Goal: Transaction & Acquisition: Purchase product/service

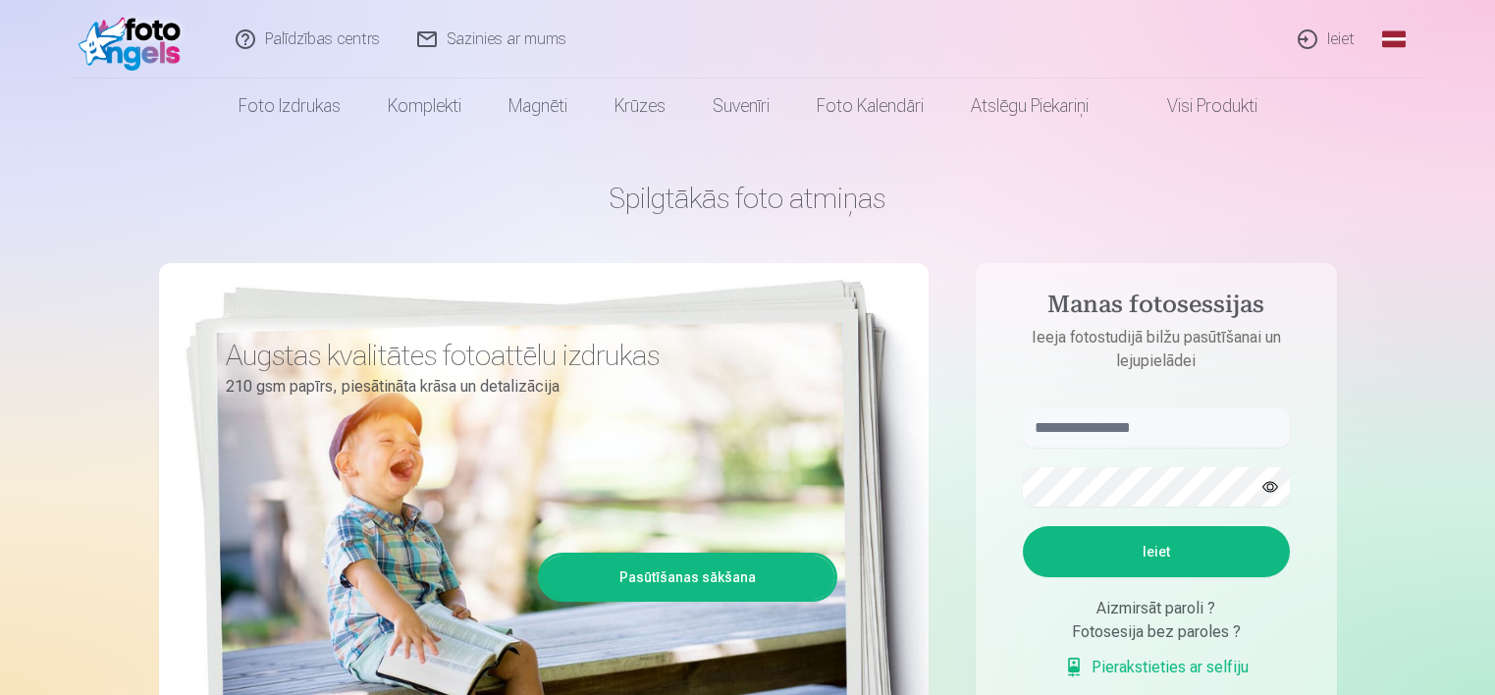
click at [31, 117] on nav "Foto izdrukas Augstas kvalitātes fotoattēlu izdrukas 210 gsm papīrs, piesātināt…" at bounding box center [747, 106] width 1495 height 55
click at [1313, 42] on link "Ieiet" at bounding box center [1327, 39] width 94 height 79
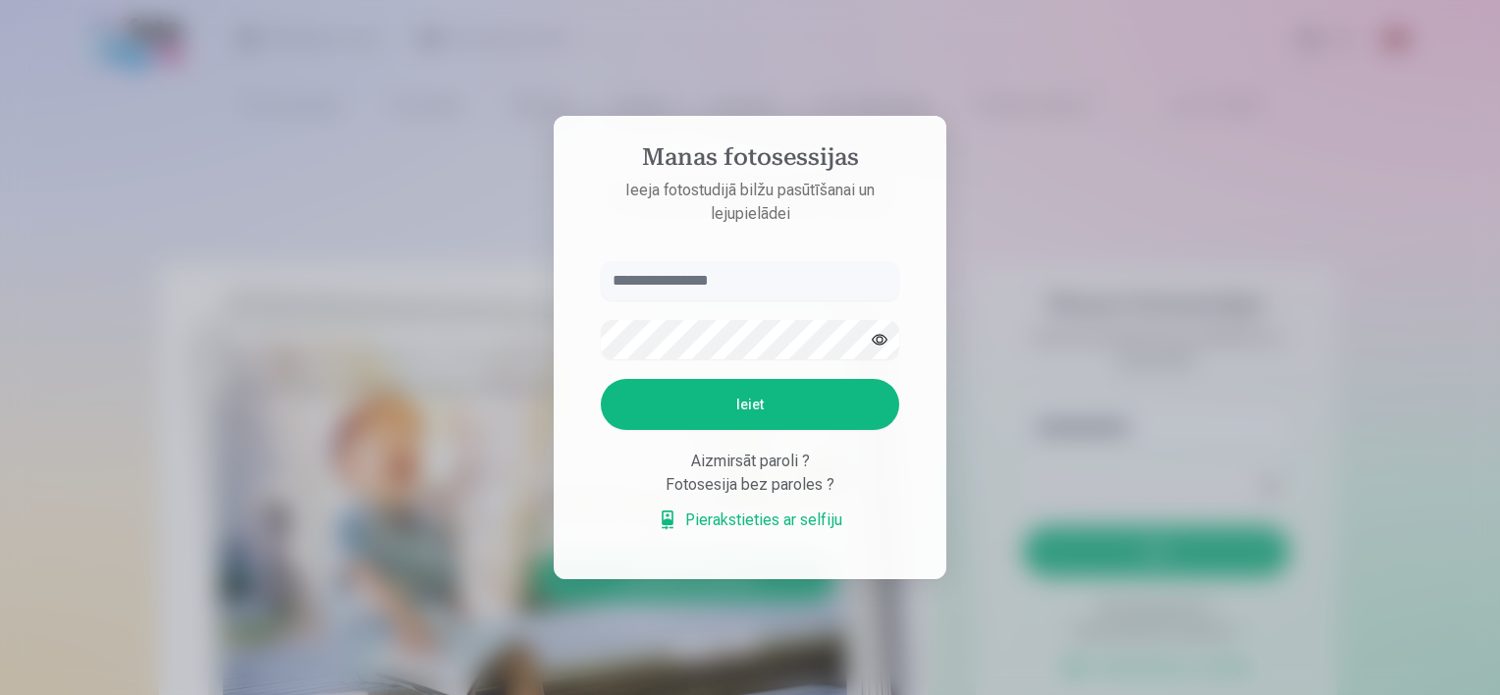
click at [777, 279] on input "text" at bounding box center [750, 280] width 298 height 39
type input "**********"
click at [716, 395] on button "Ieiet" at bounding box center [750, 404] width 298 height 51
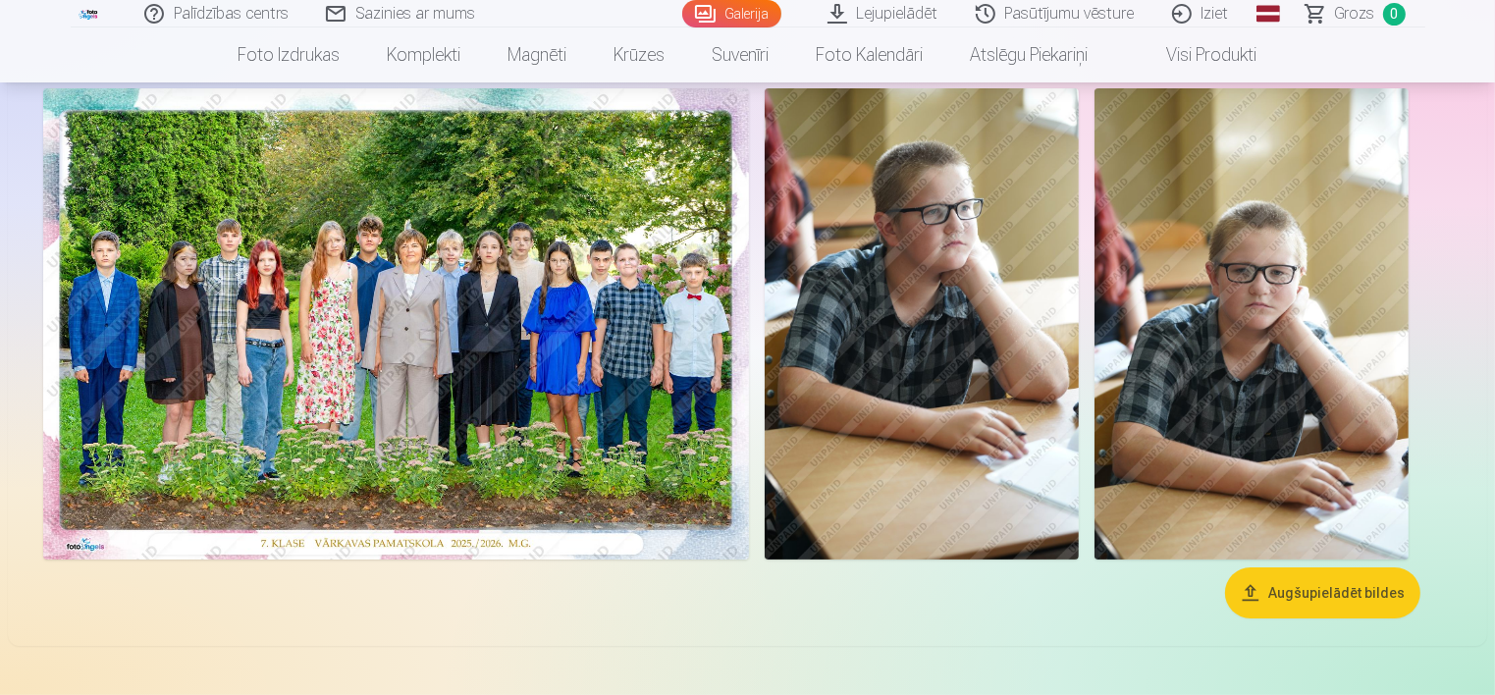
scroll to position [126, 0]
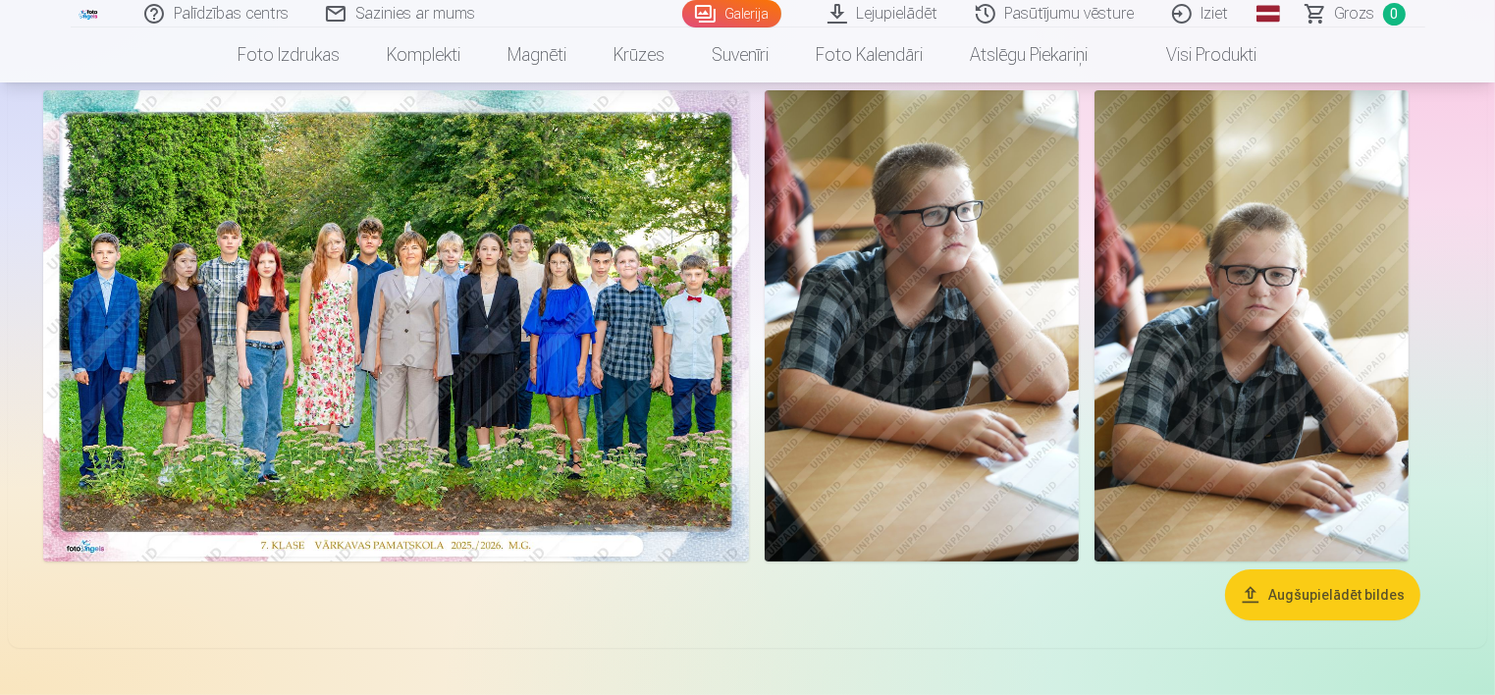
click at [478, 353] on img at bounding box center [396, 325] width 706 height 471
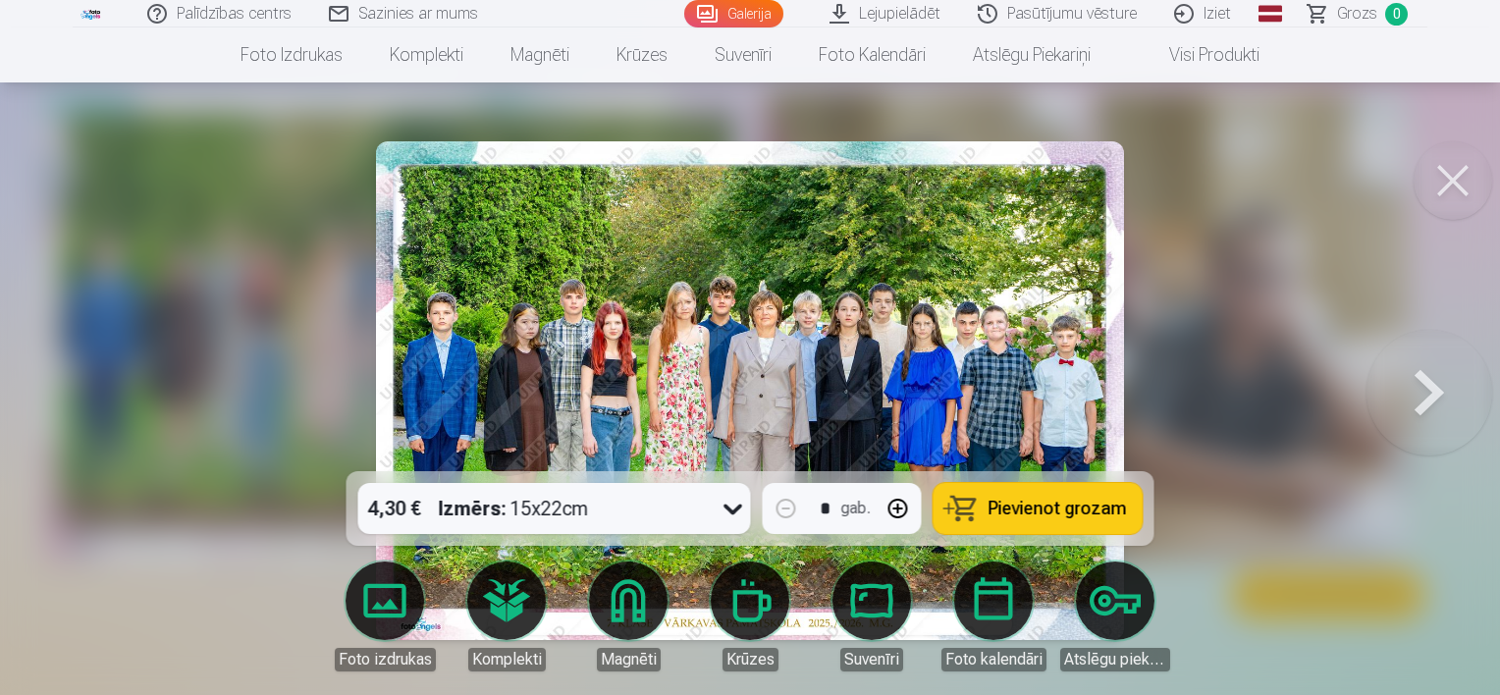
click at [1171, 362] on div at bounding box center [750, 347] width 1500 height 695
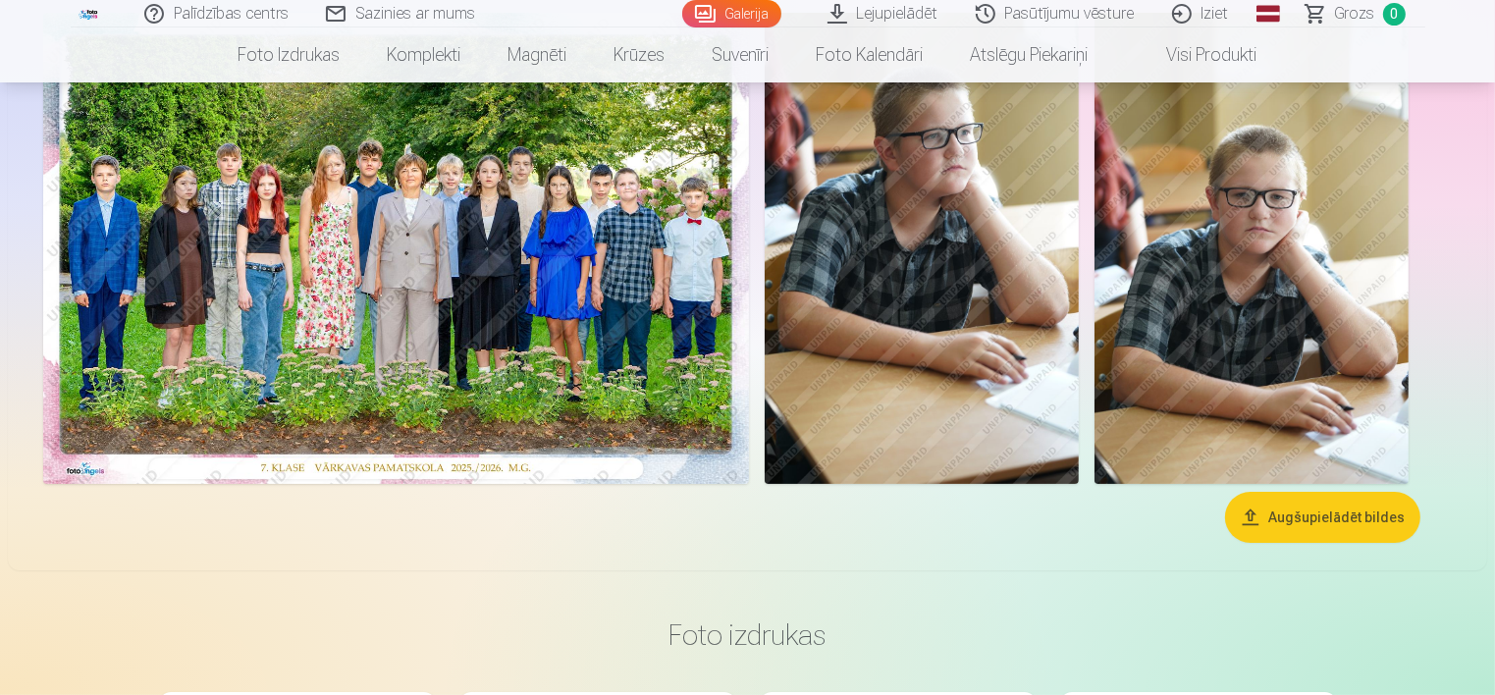
scroll to position [35, 0]
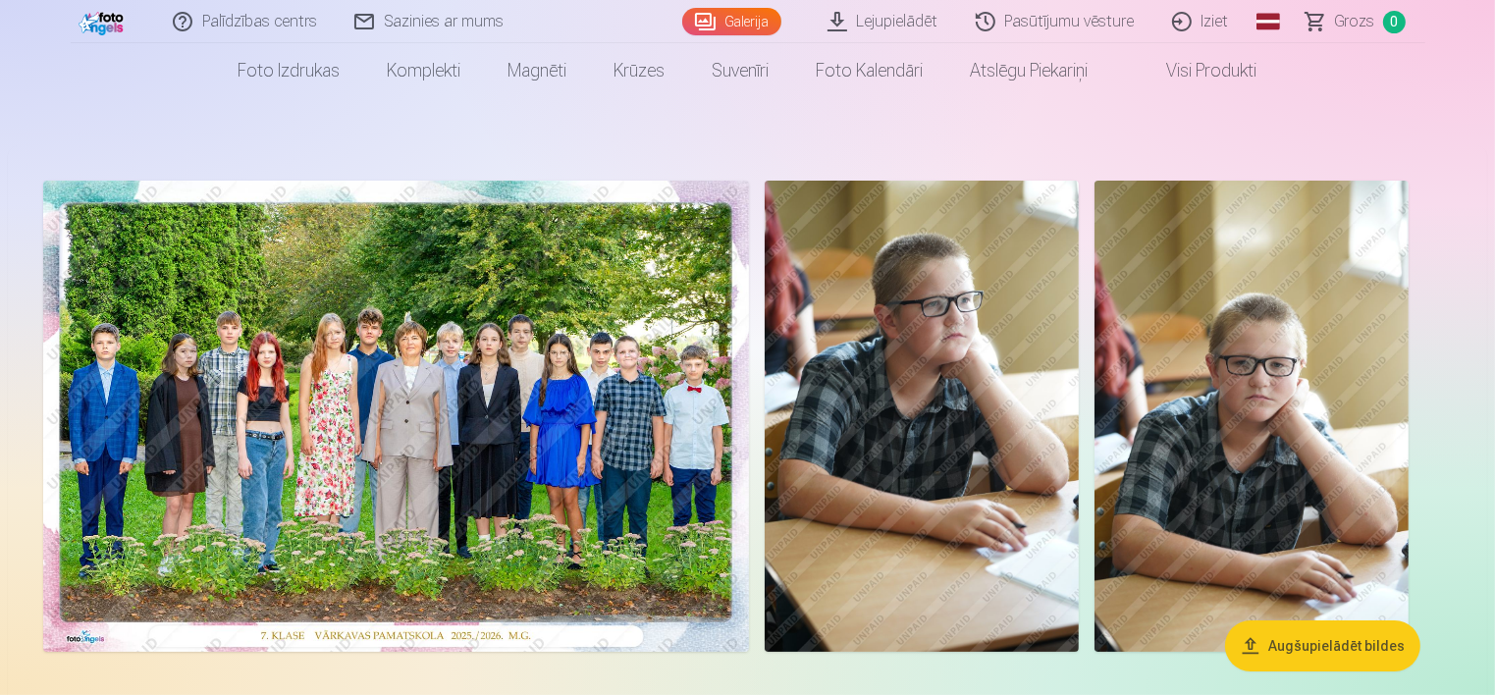
click at [506, 318] on img at bounding box center [396, 416] width 706 height 471
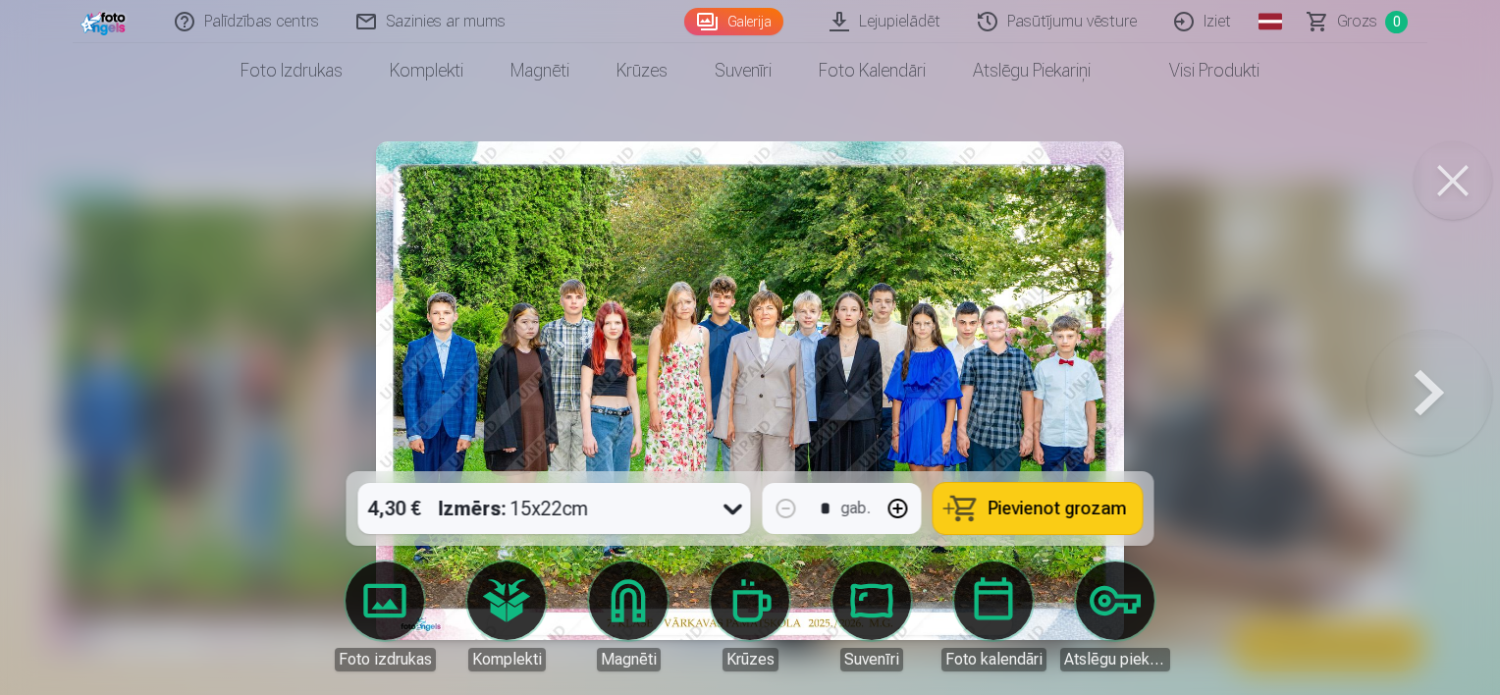
click at [1425, 372] on button at bounding box center [1429, 391] width 126 height 122
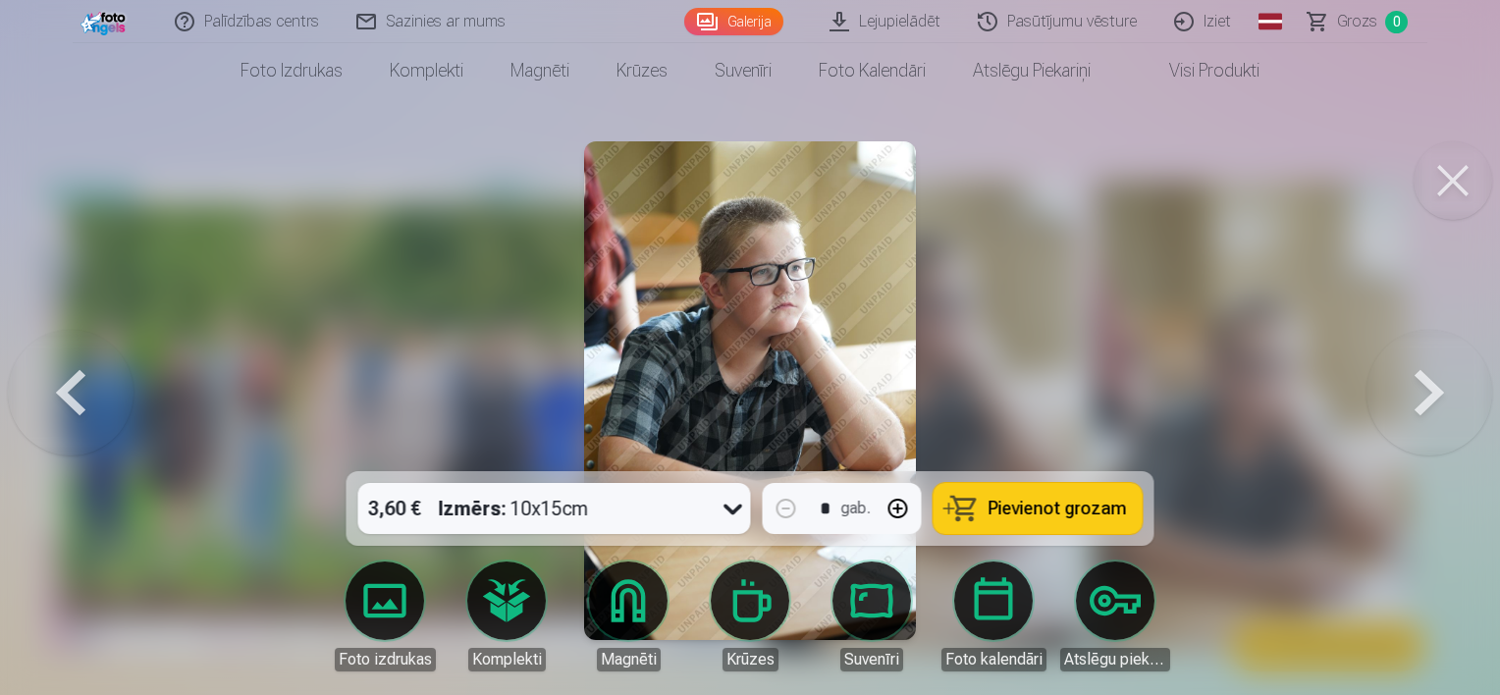
click at [1425, 372] on button at bounding box center [1429, 391] width 126 height 122
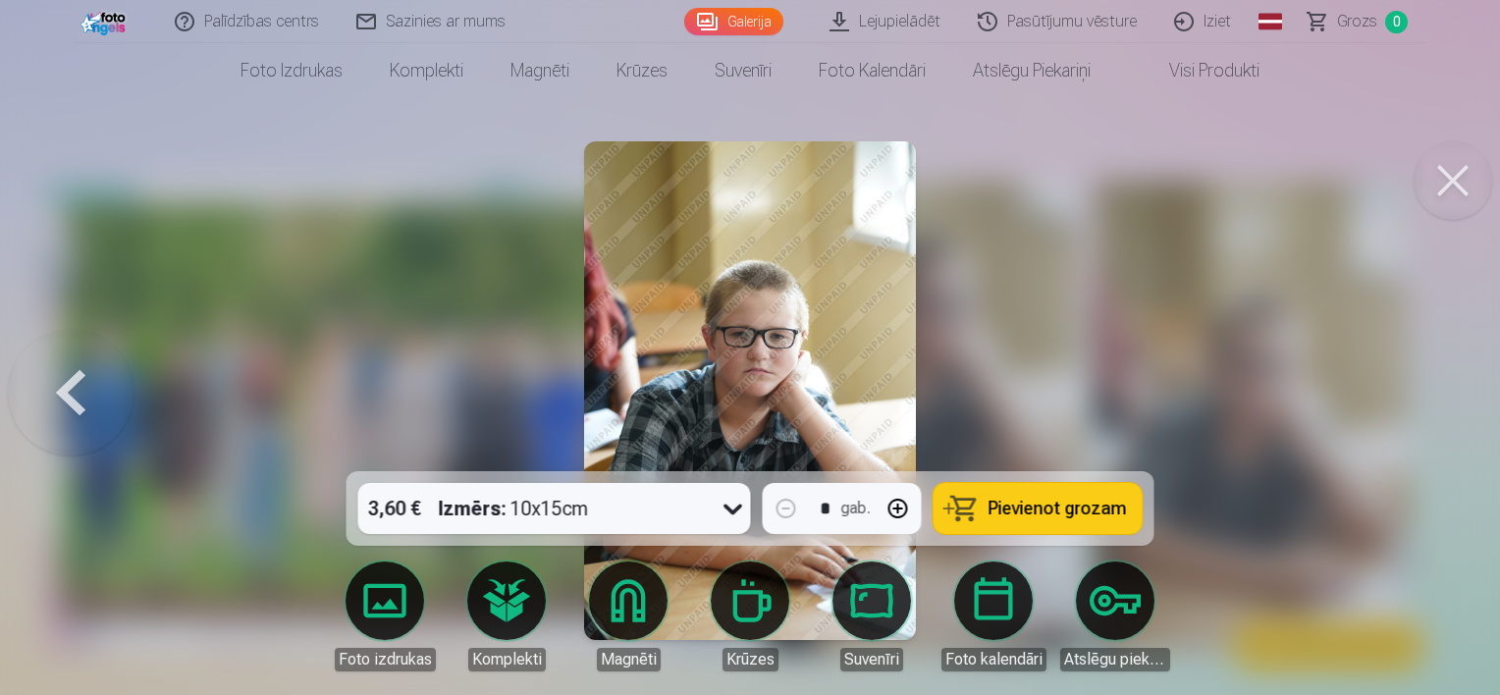
click at [1425, 372] on div at bounding box center [750, 347] width 1500 height 695
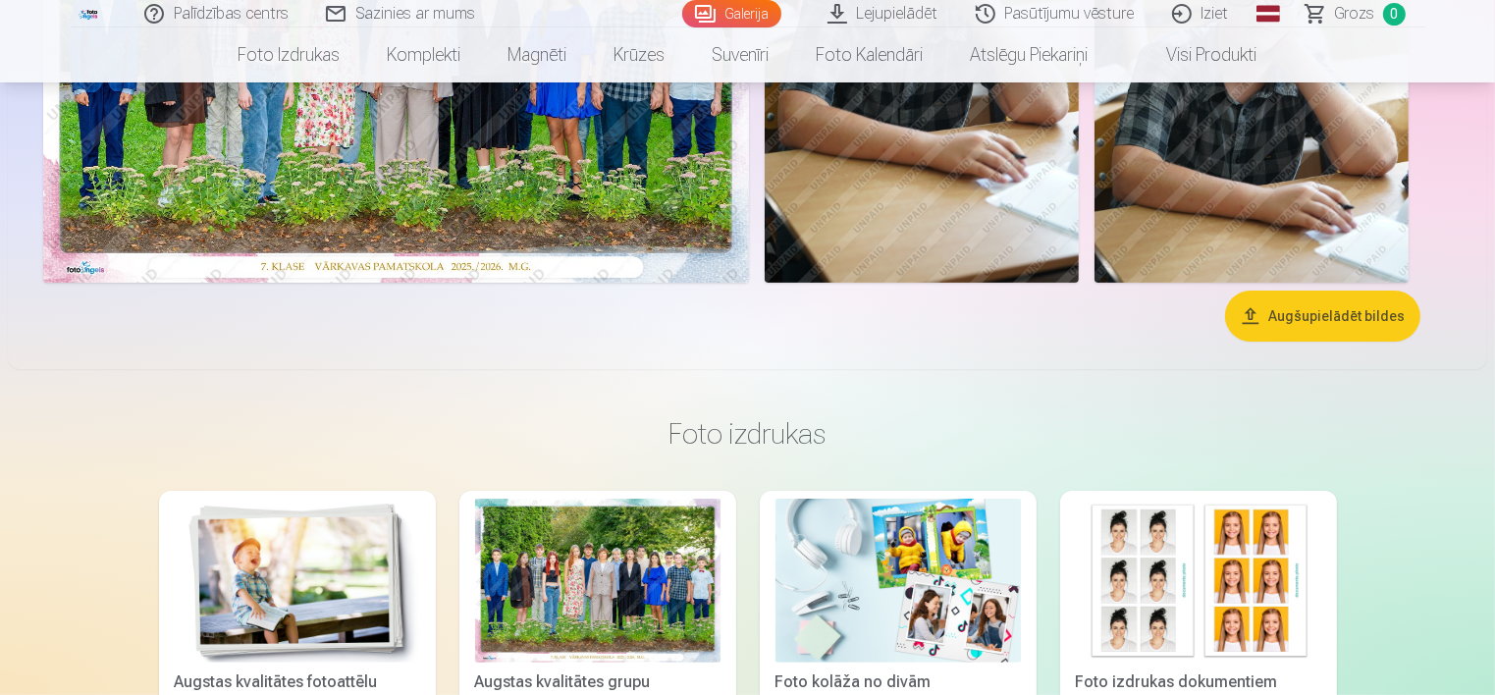
scroll to position [286, 0]
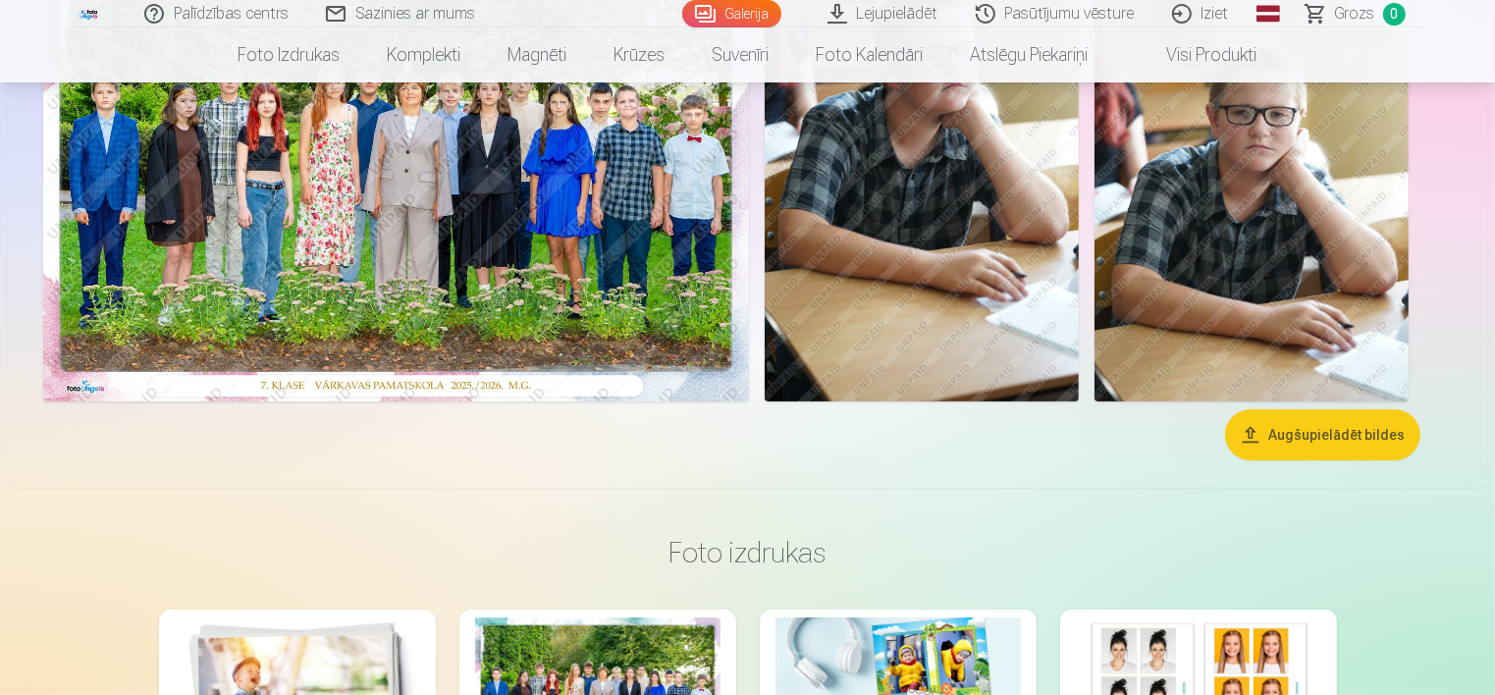
click at [1194, 351] on img at bounding box center [1251, 165] width 314 height 471
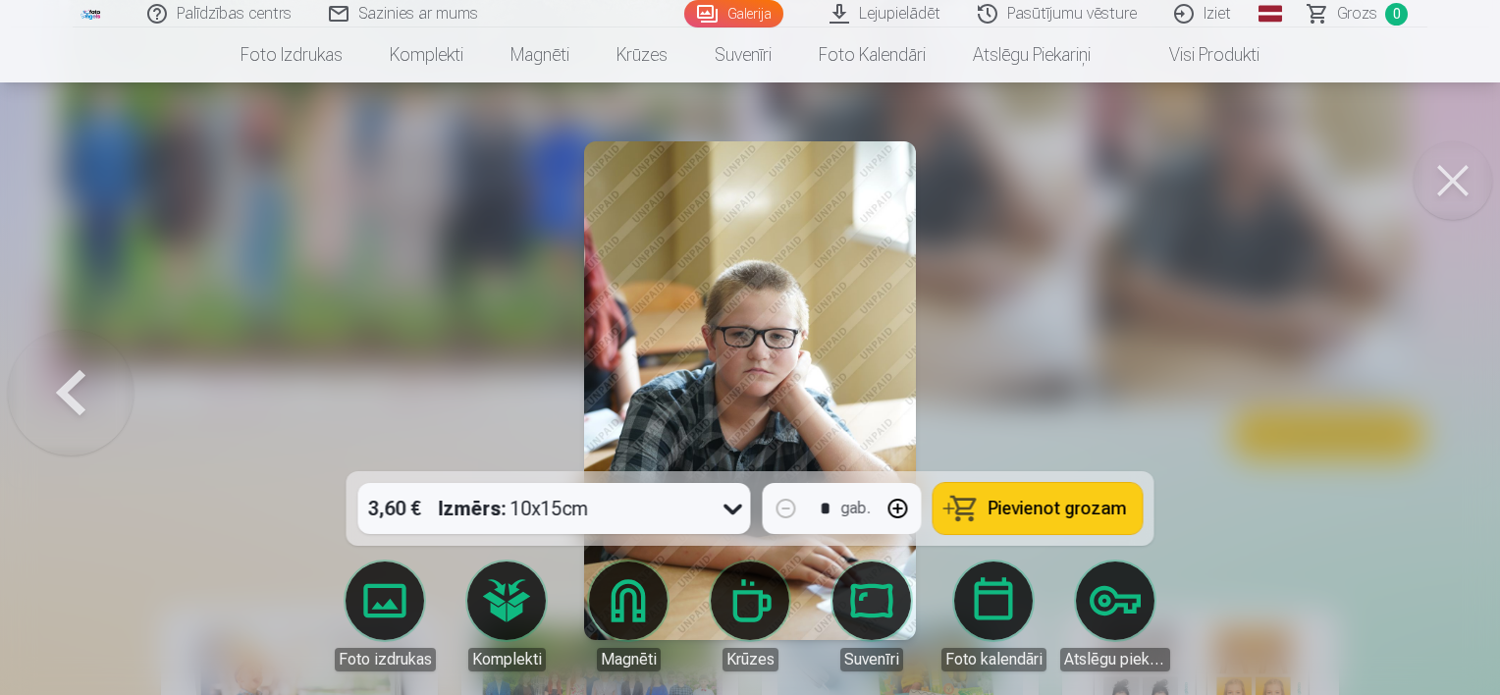
click at [1194, 351] on div at bounding box center [750, 347] width 1500 height 695
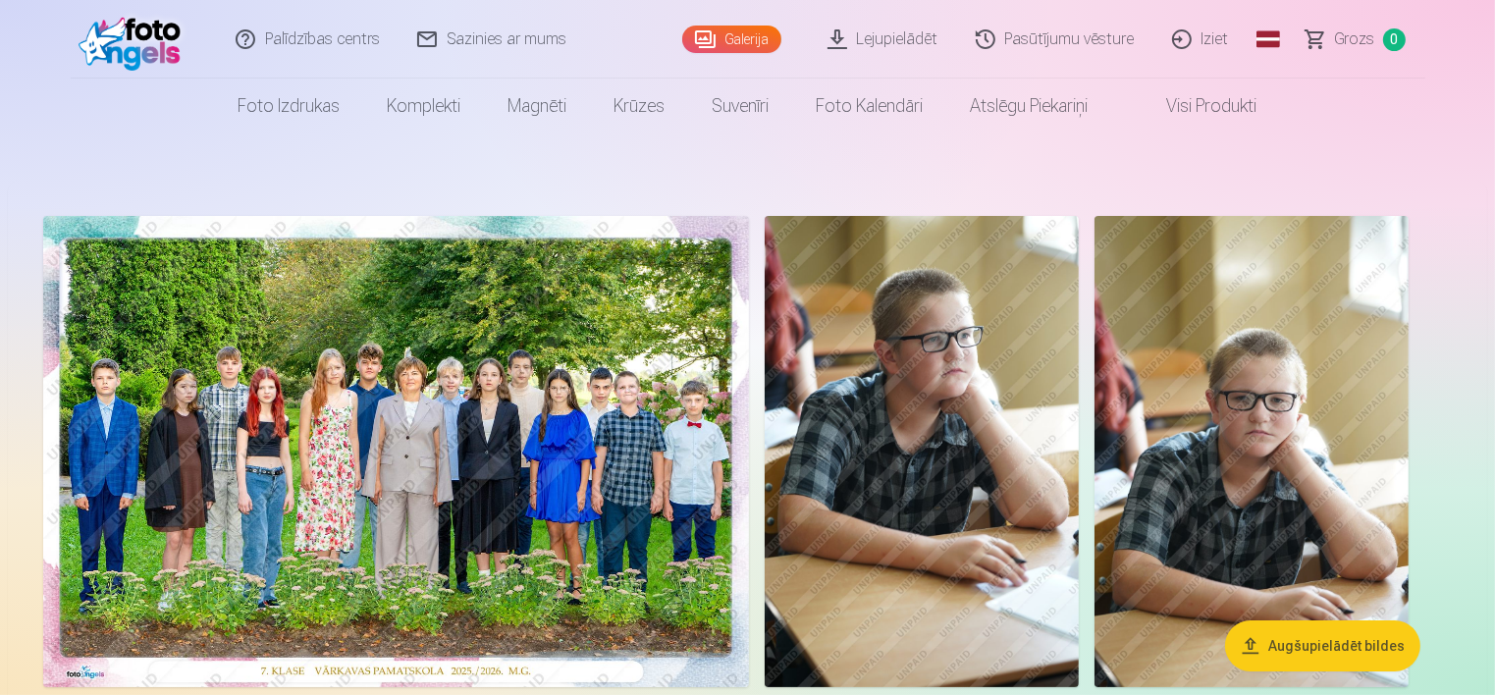
click at [393, 440] on img at bounding box center [396, 451] width 706 height 471
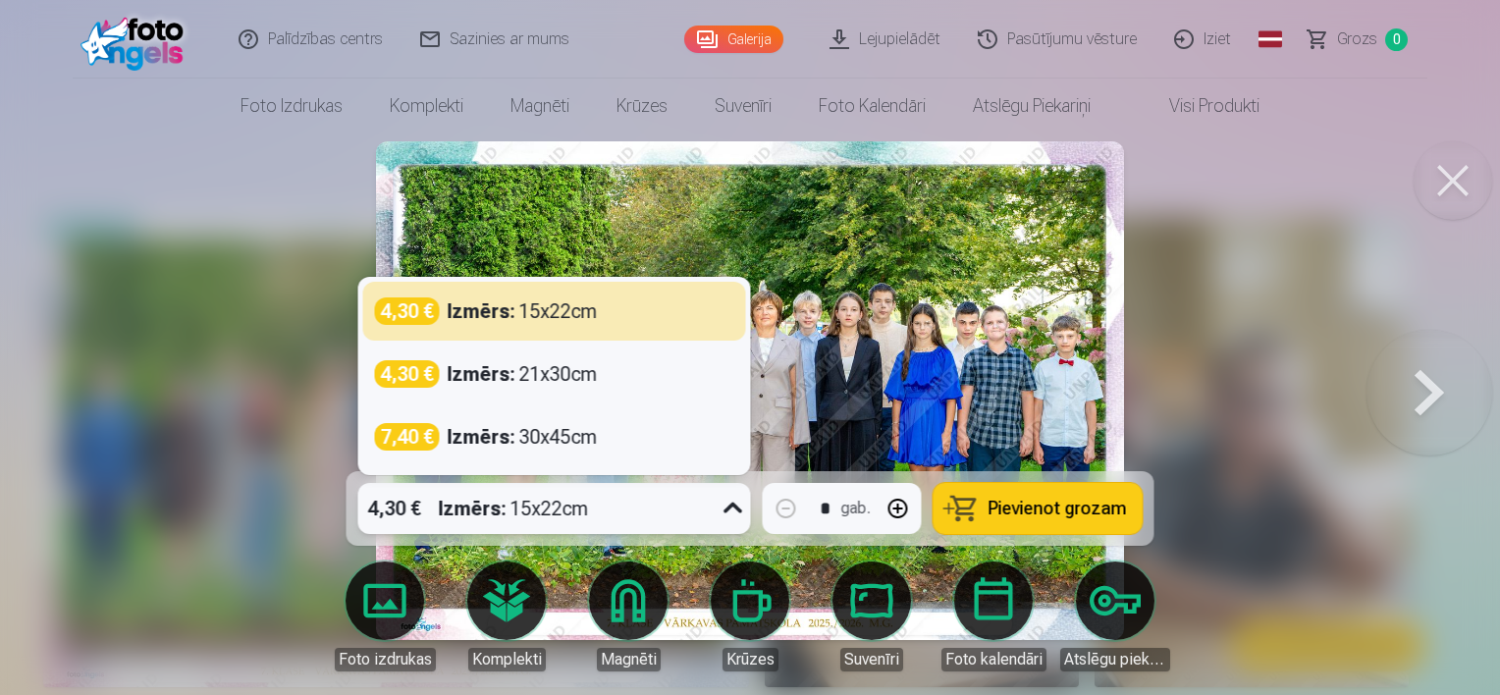
click at [611, 518] on div "4,30 € Izmērs : 15x22cm" at bounding box center [535, 508] width 355 height 51
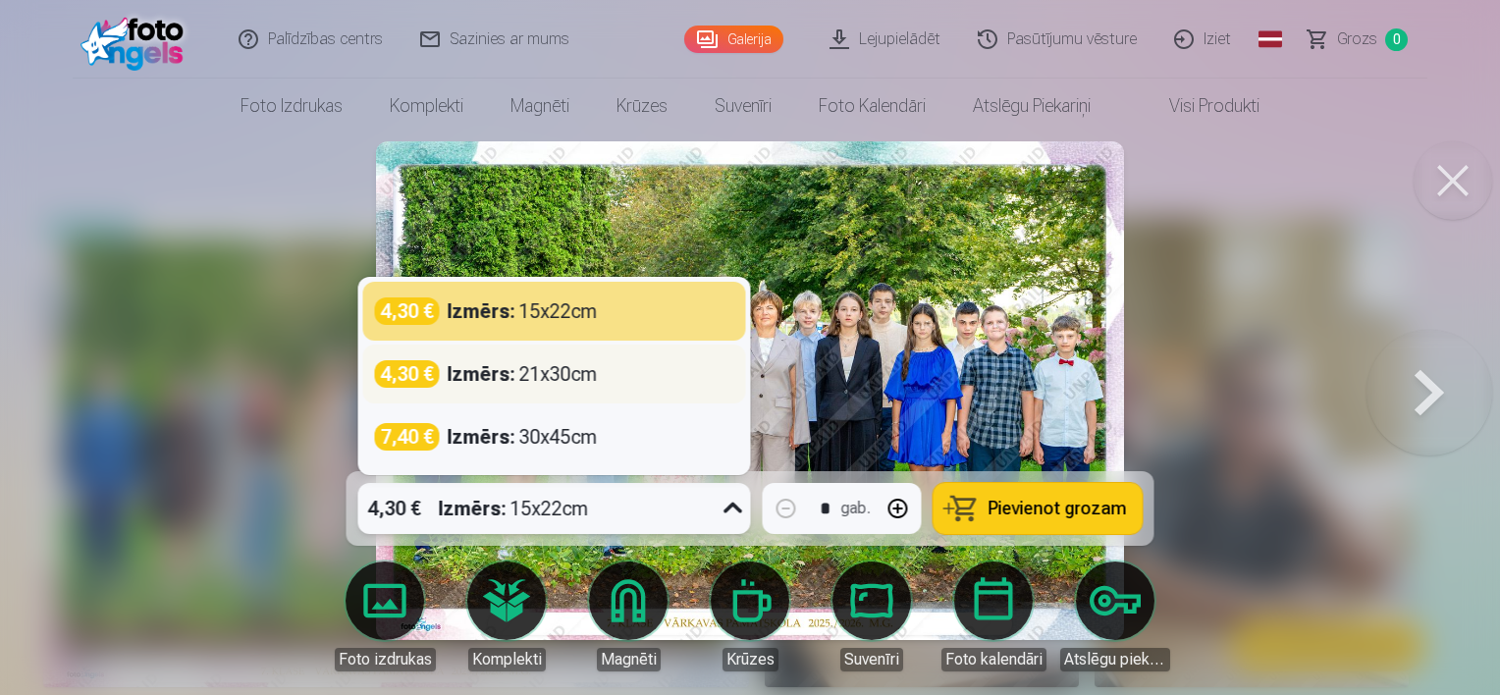
click at [542, 381] on div "Izmērs : 21x30cm" at bounding box center [523, 373] width 150 height 27
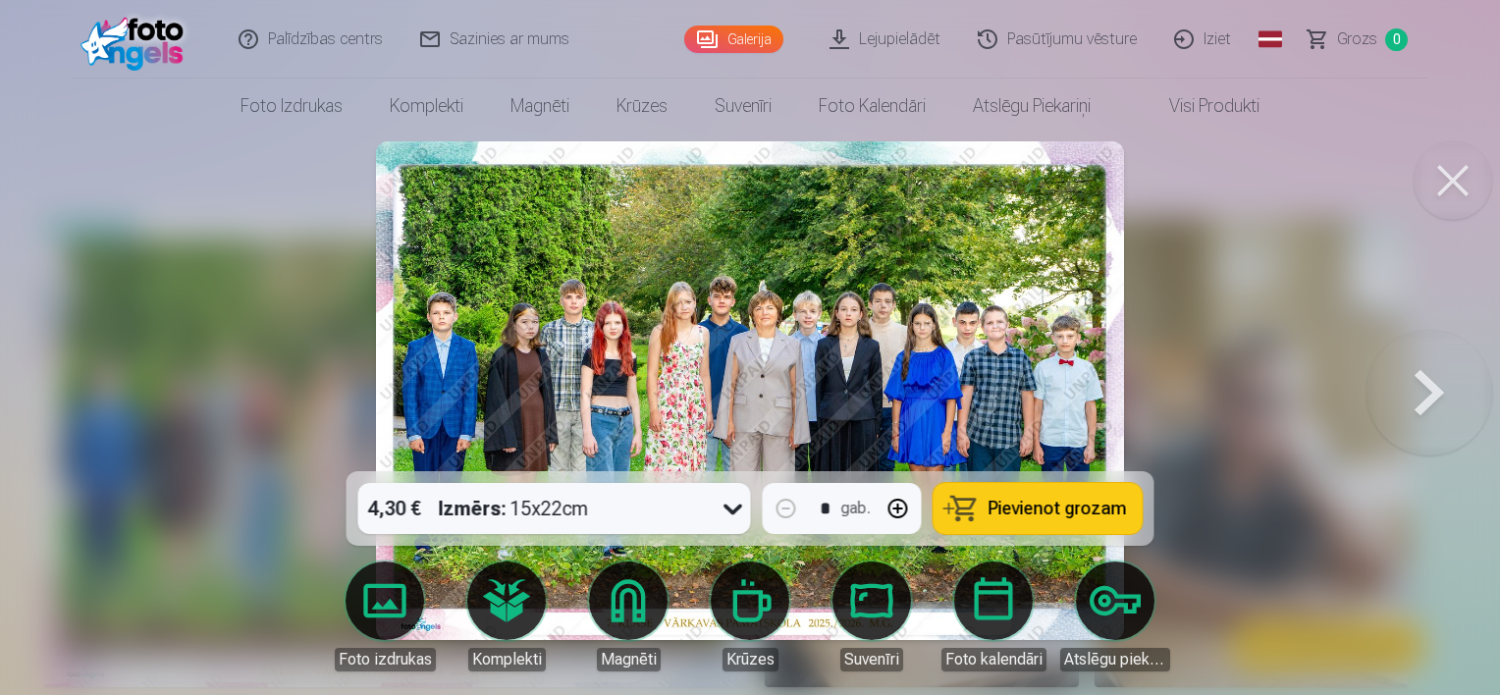
click at [1028, 501] on span "Pievienot grozam" at bounding box center [1057, 509] width 138 height 18
click at [1172, 304] on div at bounding box center [750, 347] width 1500 height 695
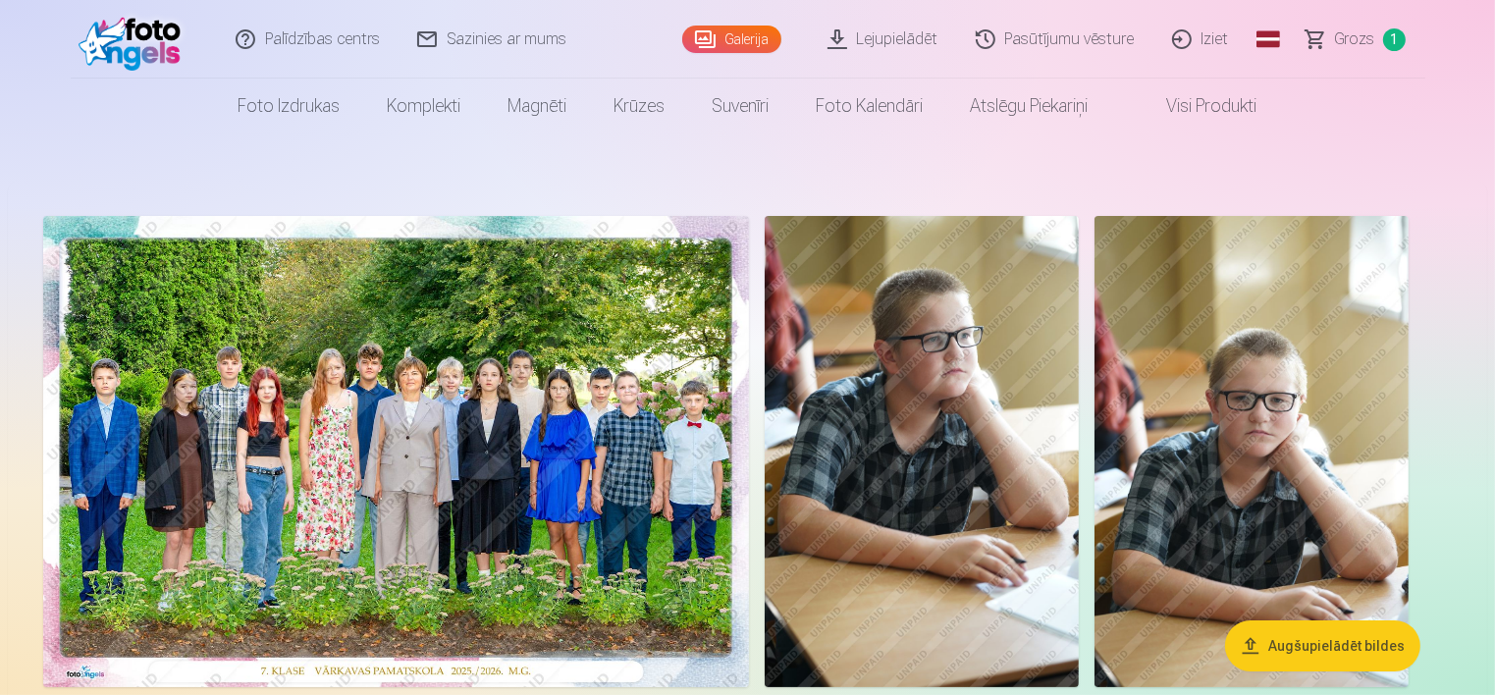
click at [934, 401] on img at bounding box center [921, 451] width 314 height 471
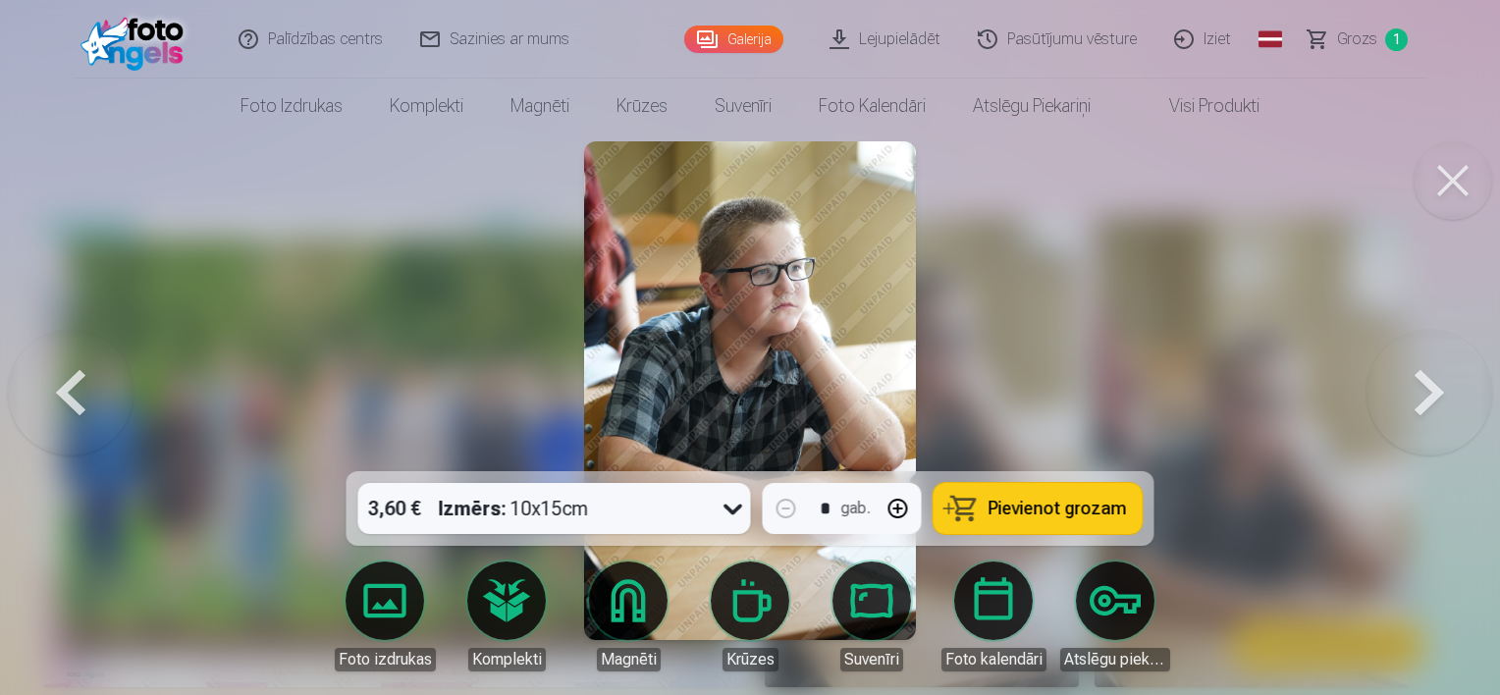
click at [1396, 395] on button at bounding box center [1429, 391] width 126 height 122
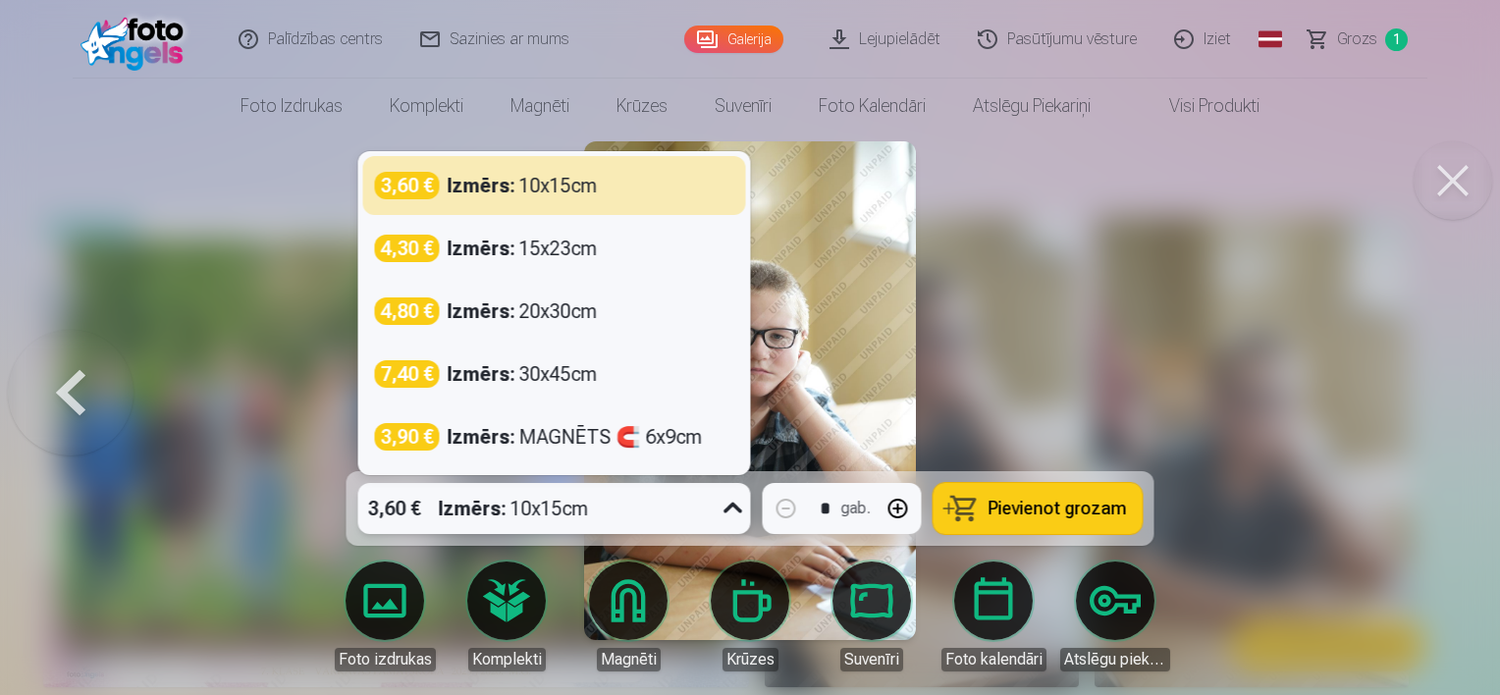
click at [669, 519] on div "3,60 € Izmērs : 10x15cm" at bounding box center [535, 508] width 355 height 51
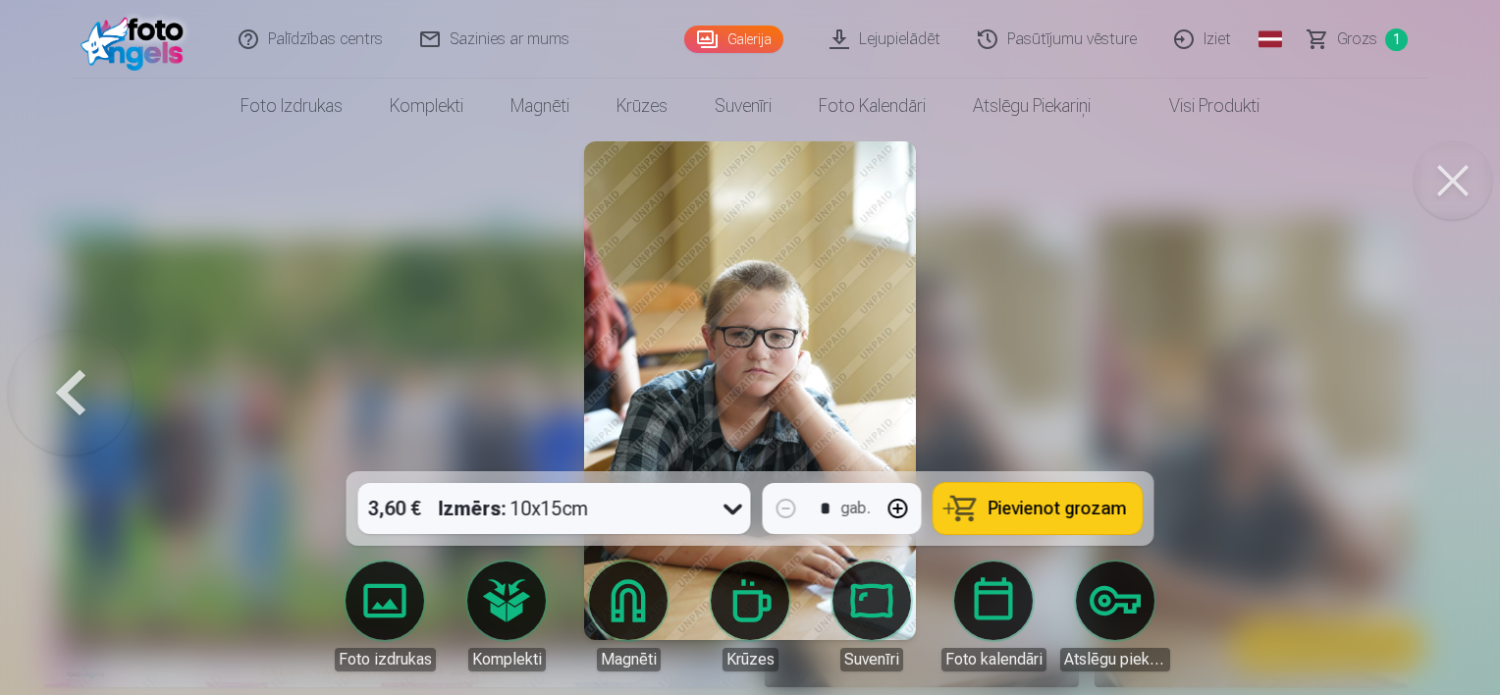
click at [1204, 232] on div at bounding box center [750, 347] width 1500 height 695
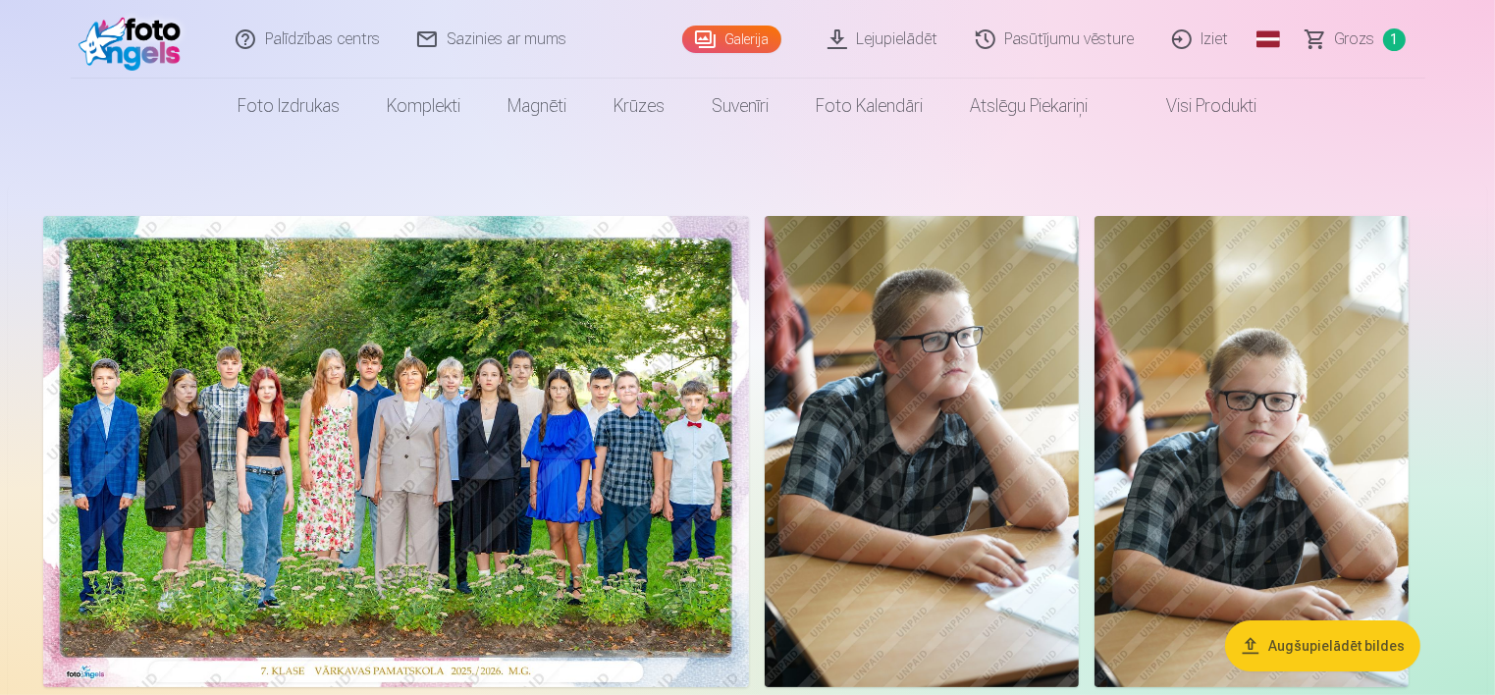
click at [1229, 408] on img at bounding box center [1251, 451] width 314 height 471
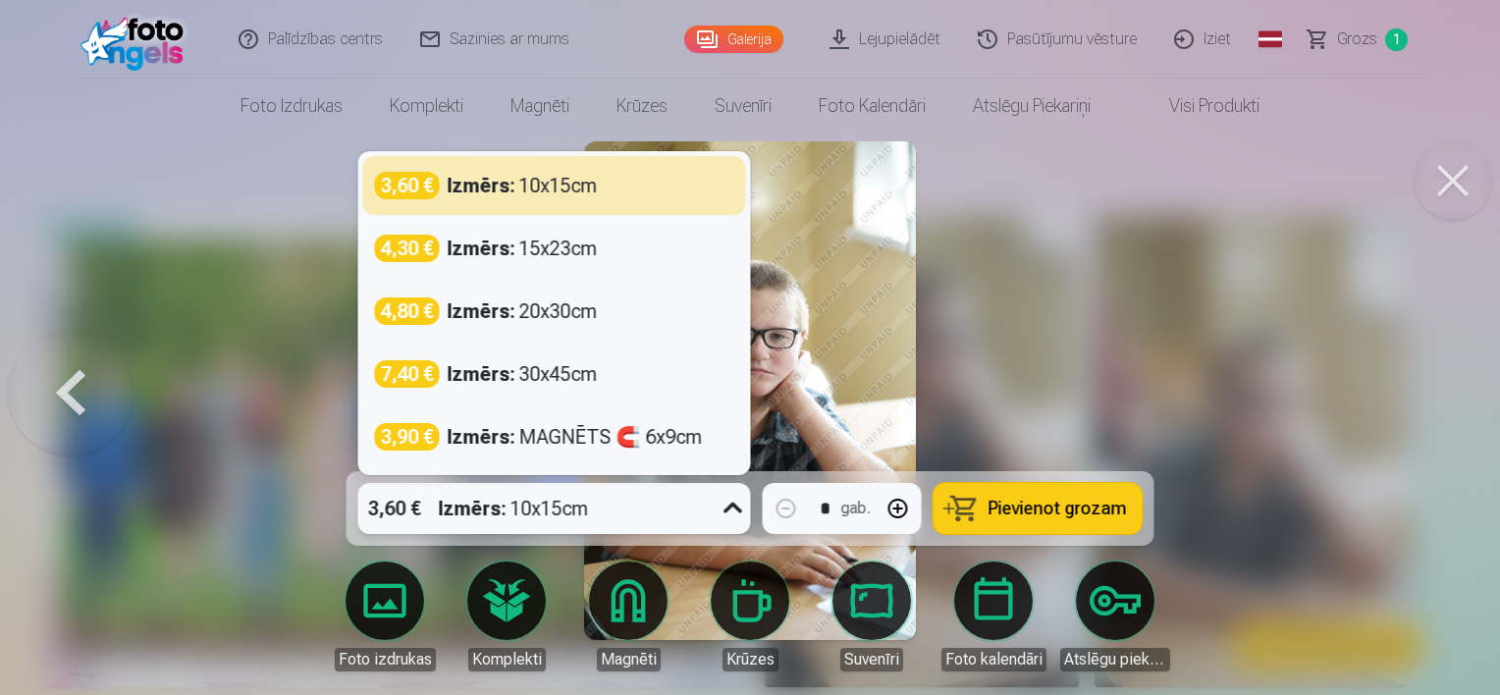
click at [702, 514] on div "3,60 € Izmērs : 10x15cm" at bounding box center [535, 508] width 355 height 51
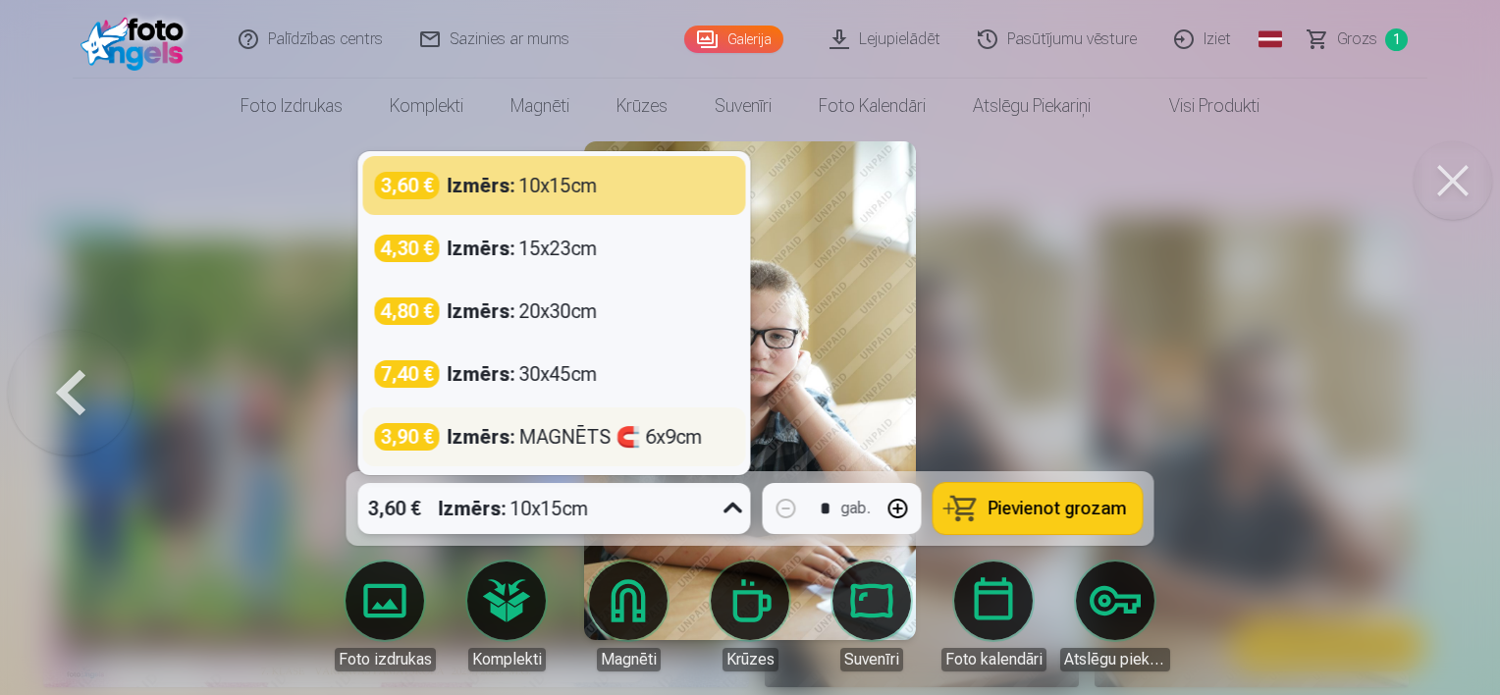
click at [659, 453] on div "3,90 € Izmērs : MAGNĒTS 🧲 6x9cm" at bounding box center [554, 436] width 383 height 59
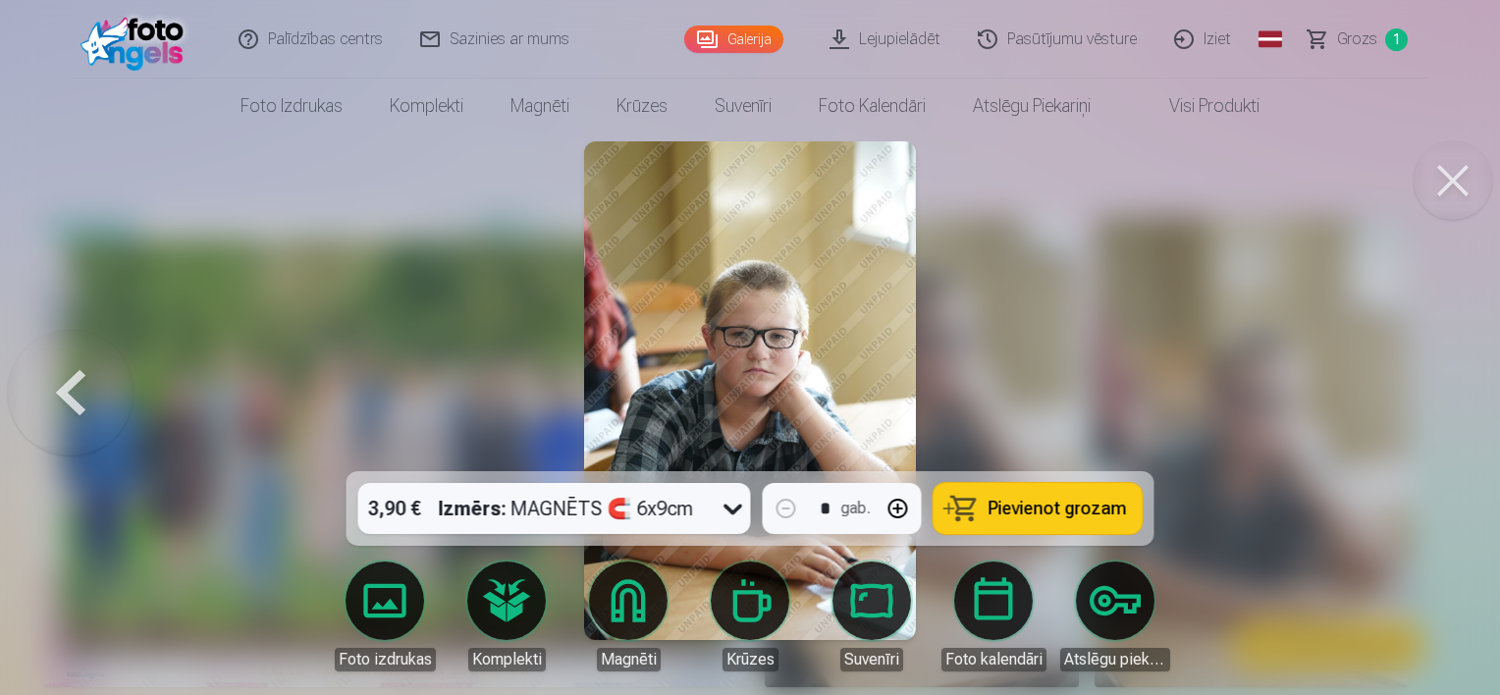
click at [1017, 500] on span "Pievienot grozam" at bounding box center [1057, 509] width 138 height 18
click at [1057, 312] on div at bounding box center [750, 347] width 1500 height 695
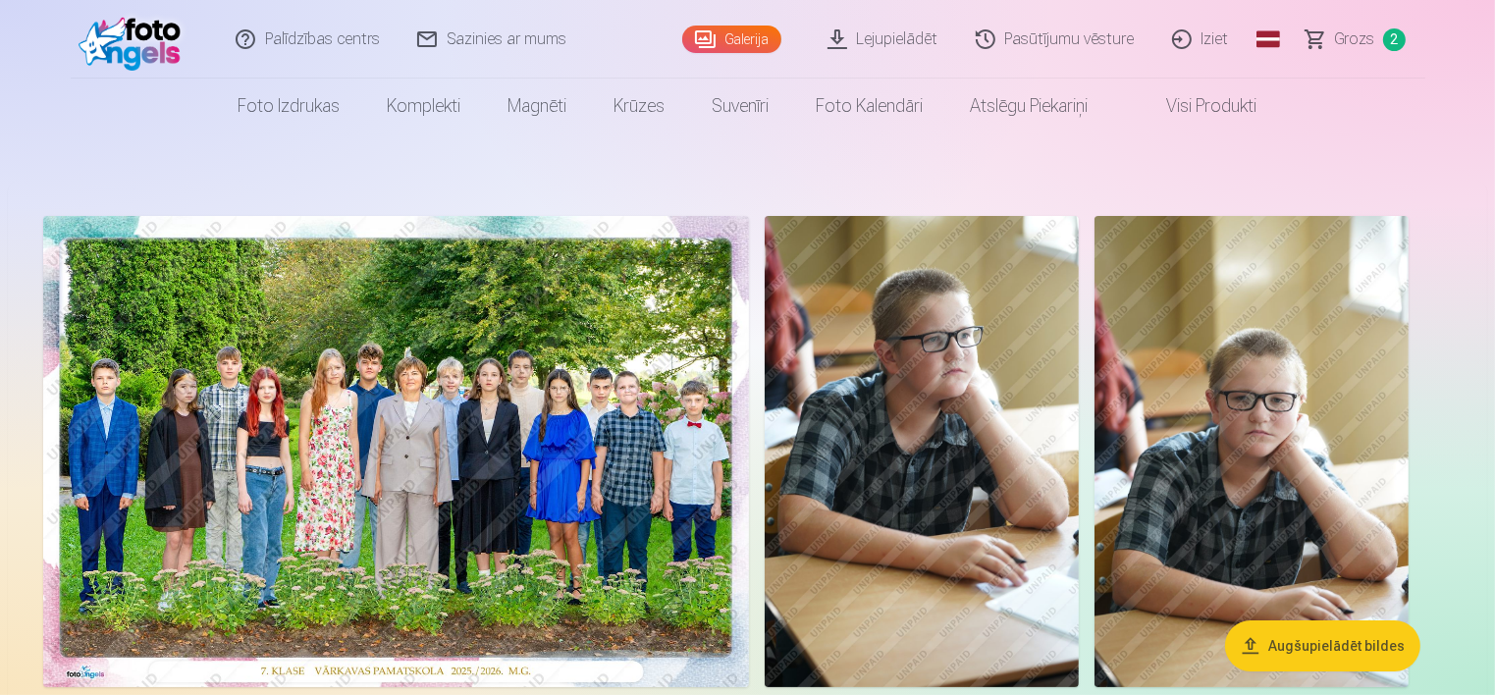
click at [954, 369] on img at bounding box center [921, 451] width 314 height 471
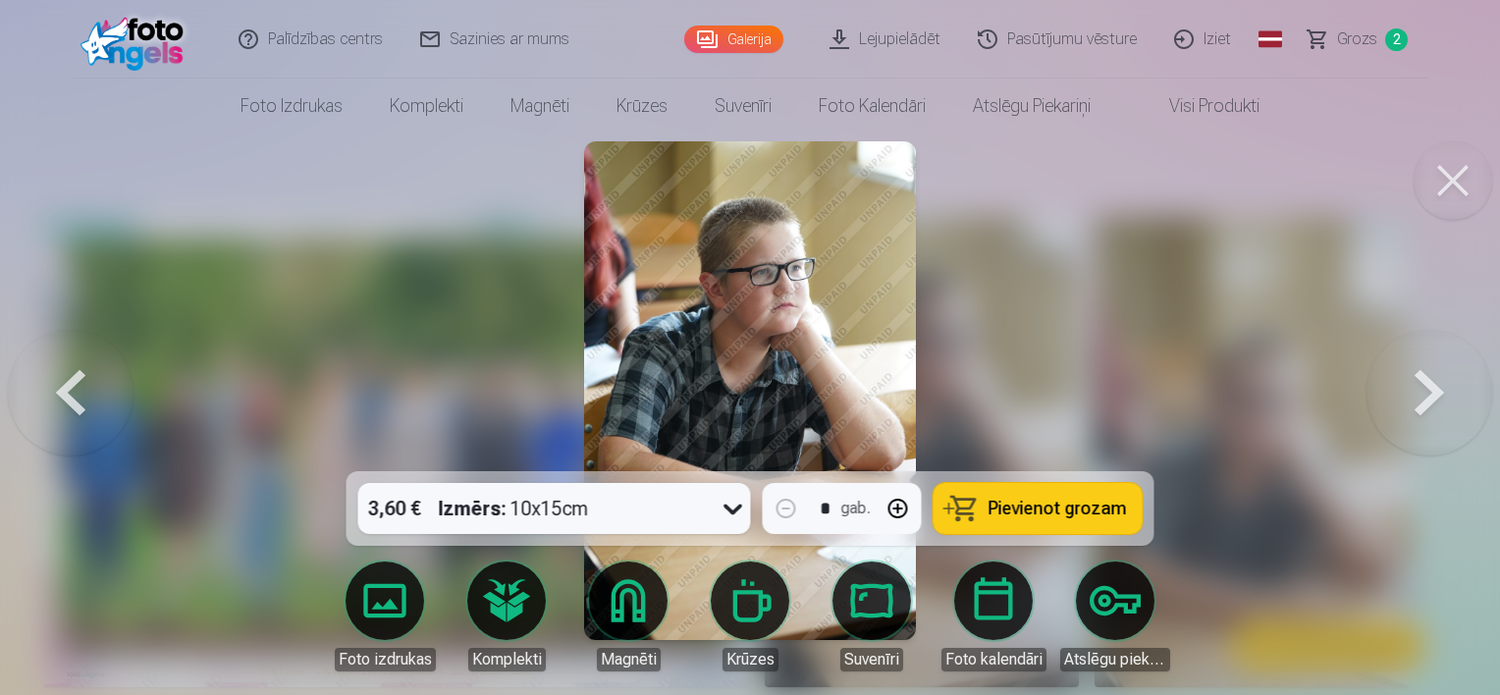
click at [1072, 326] on div at bounding box center [750, 347] width 1500 height 695
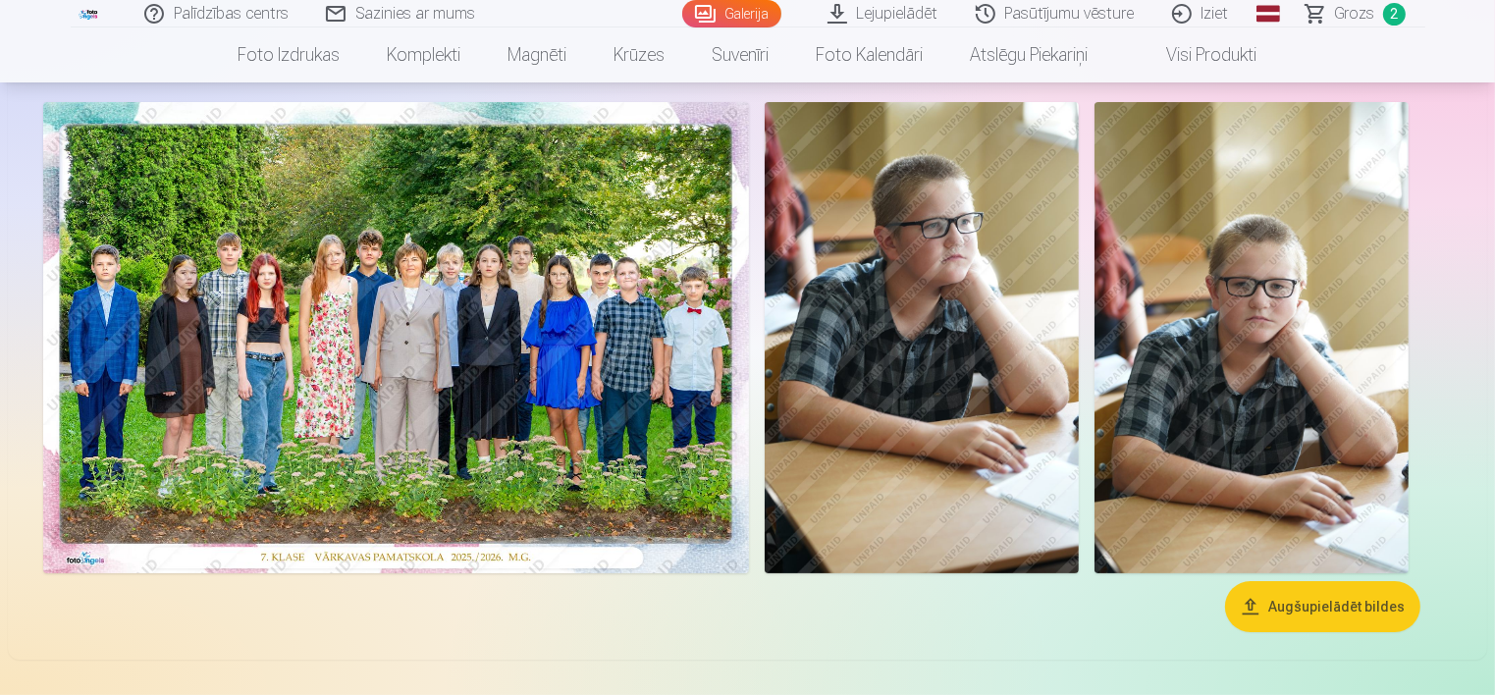
scroll to position [145, 0]
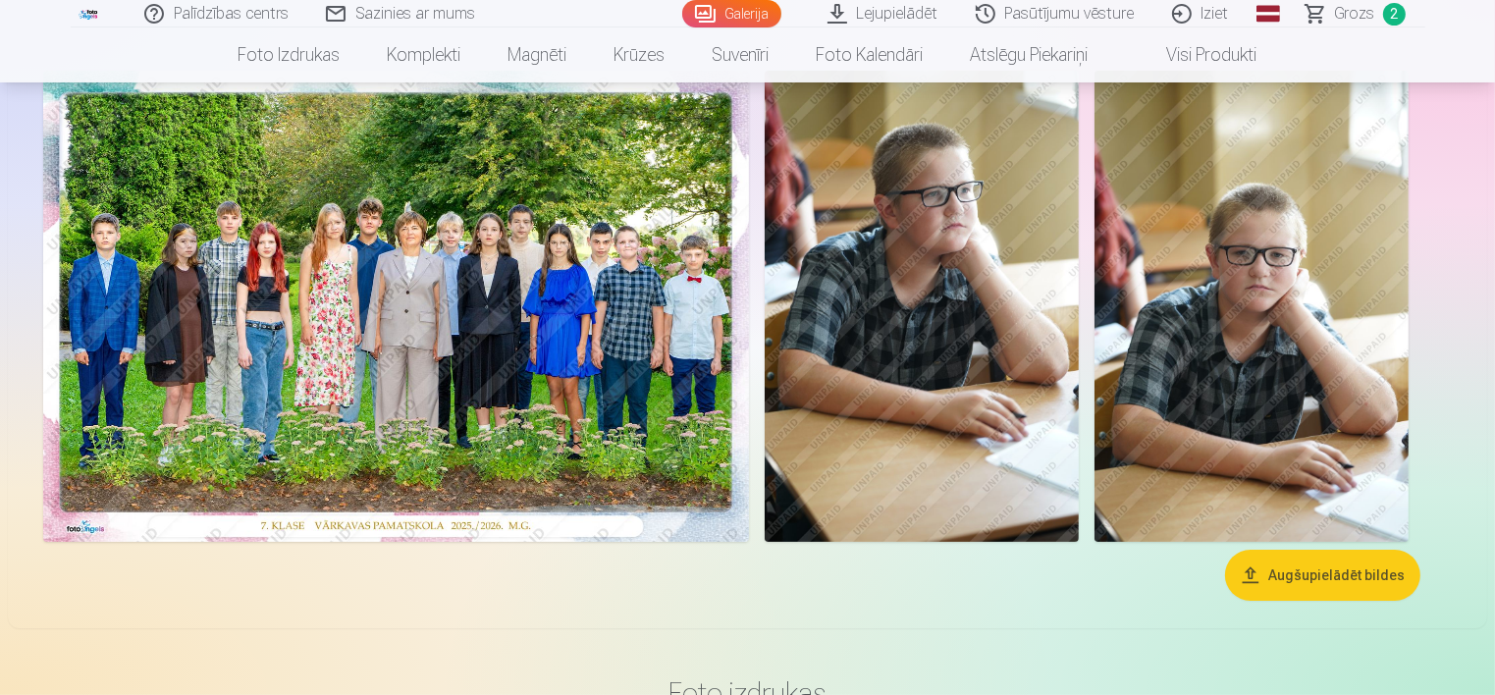
click at [895, 268] on img at bounding box center [921, 306] width 314 height 471
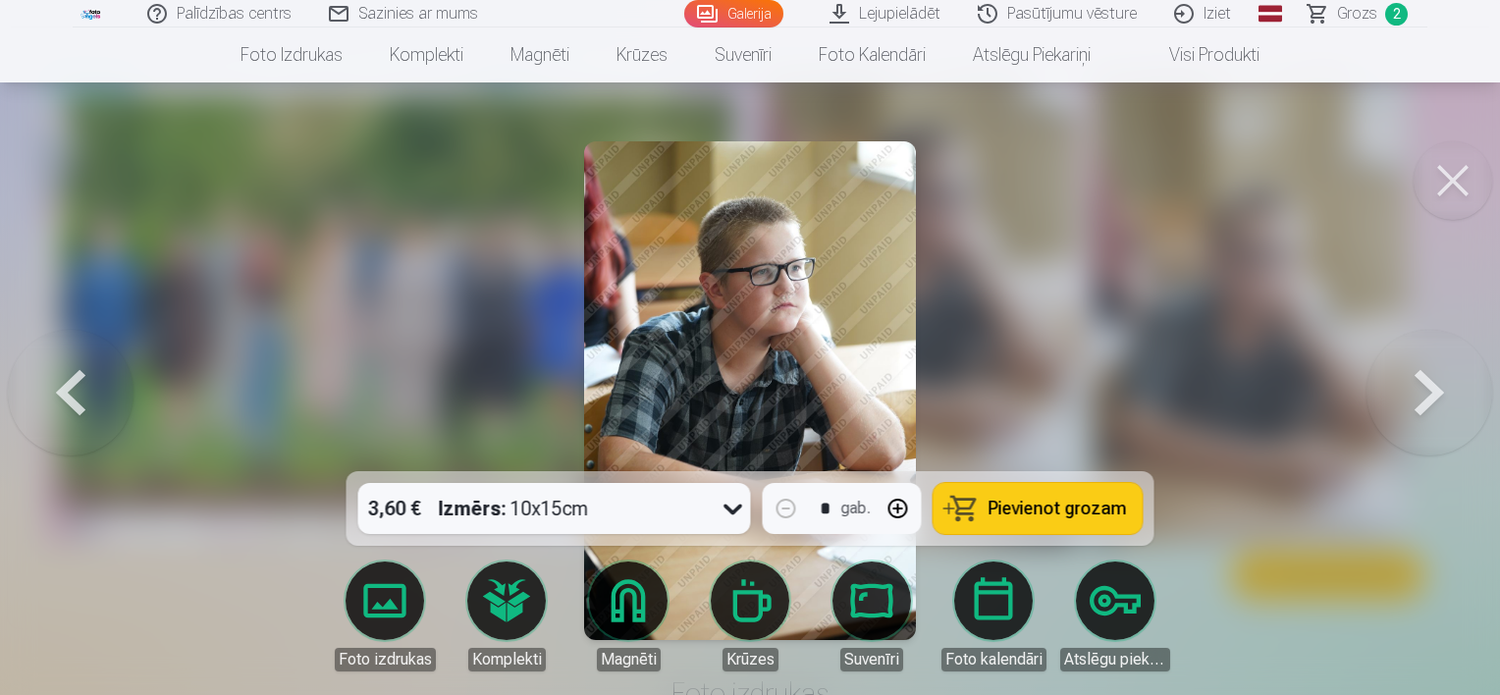
click at [1229, 288] on div at bounding box center [750, 347] width 1500 height 695
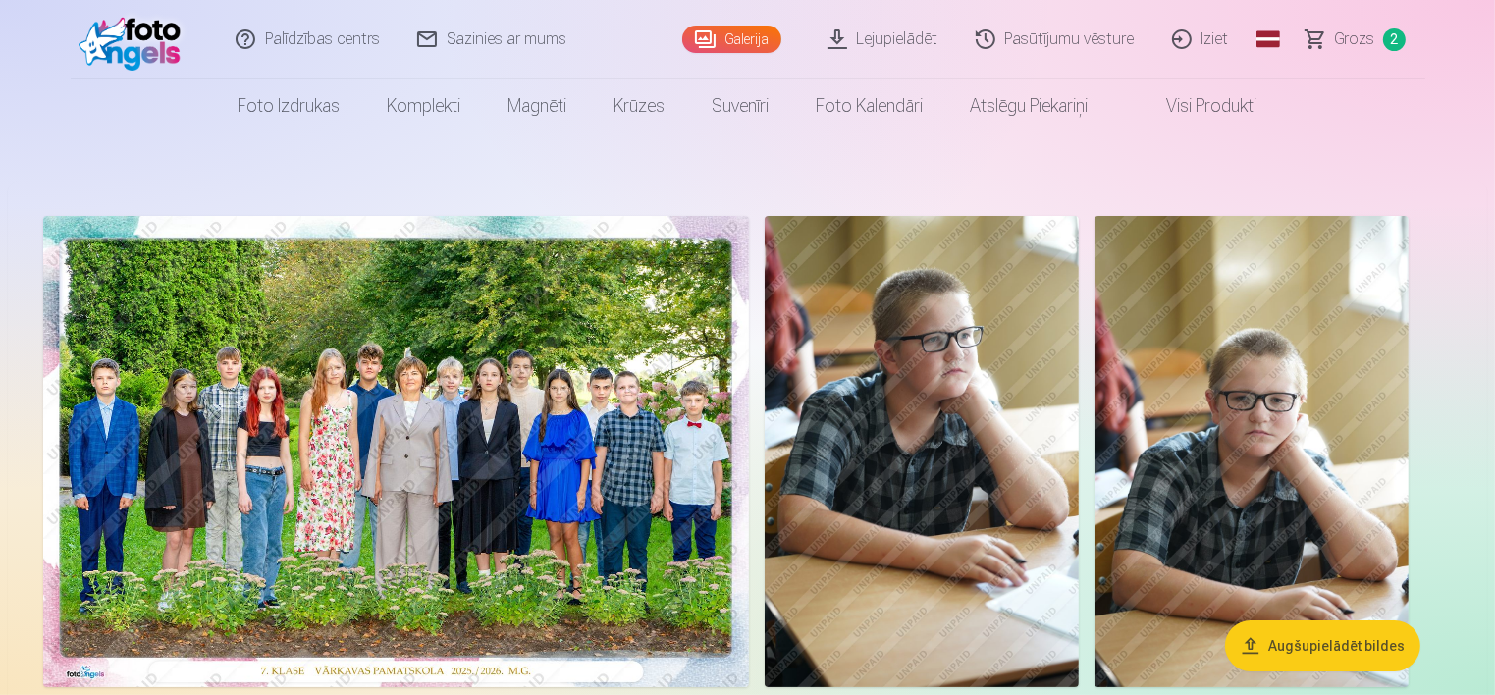
click at [856, 354] on img at bounding box center [921, 451] width 314 height 471
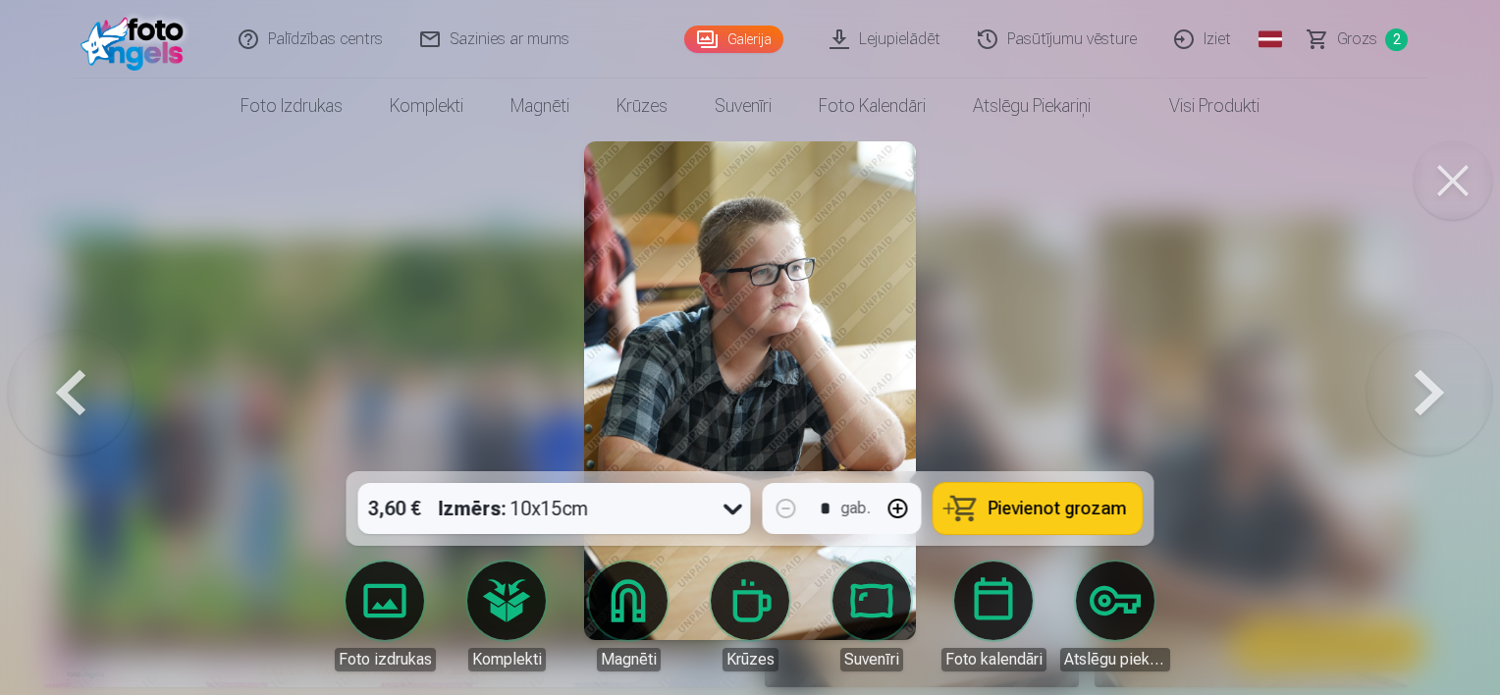
click at [998, 495] on button "Pievienot grozam" at bounding box center [1037, 508] width 209 height 51
click at [1233, 185] on div at bounding box center [750, 347] width 1500 height 695
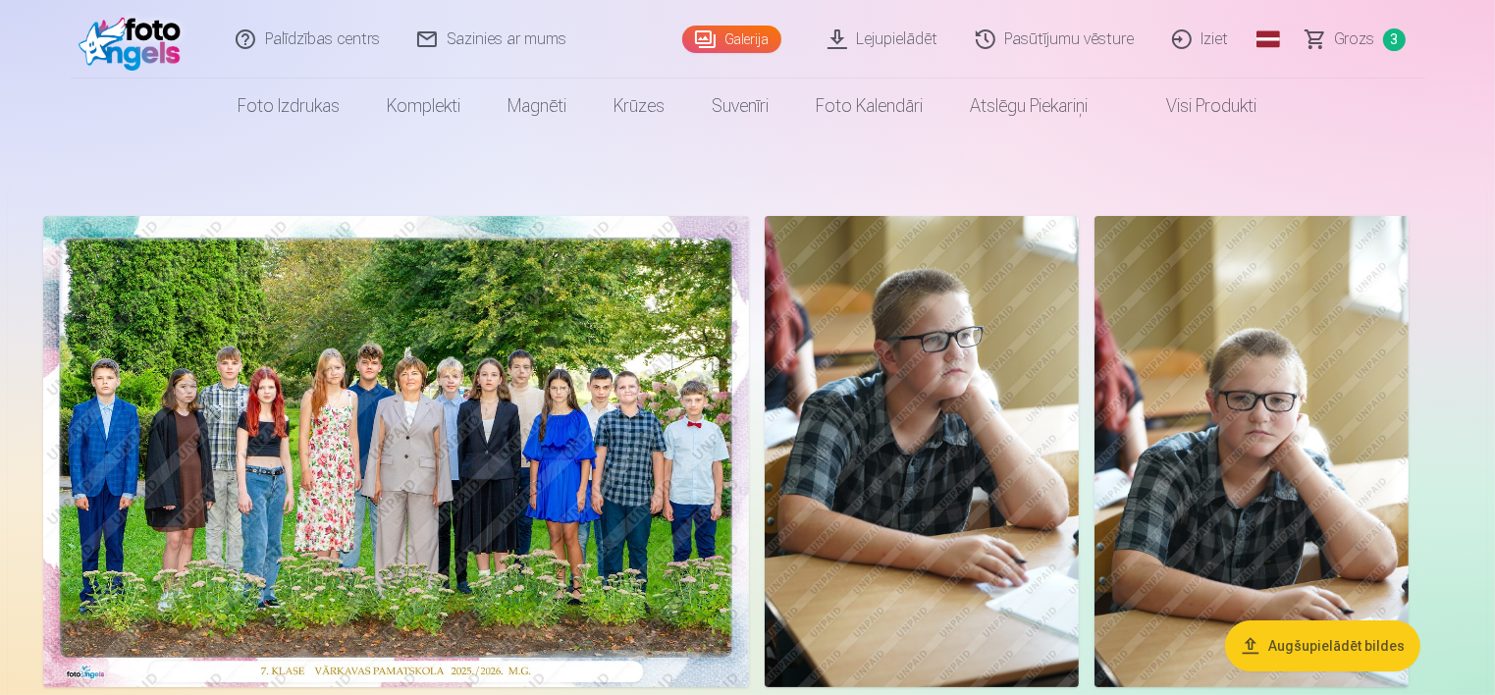
click at [1366, 30] on span "Grozs" at bounding box center [1355, 39] width 40 height 24
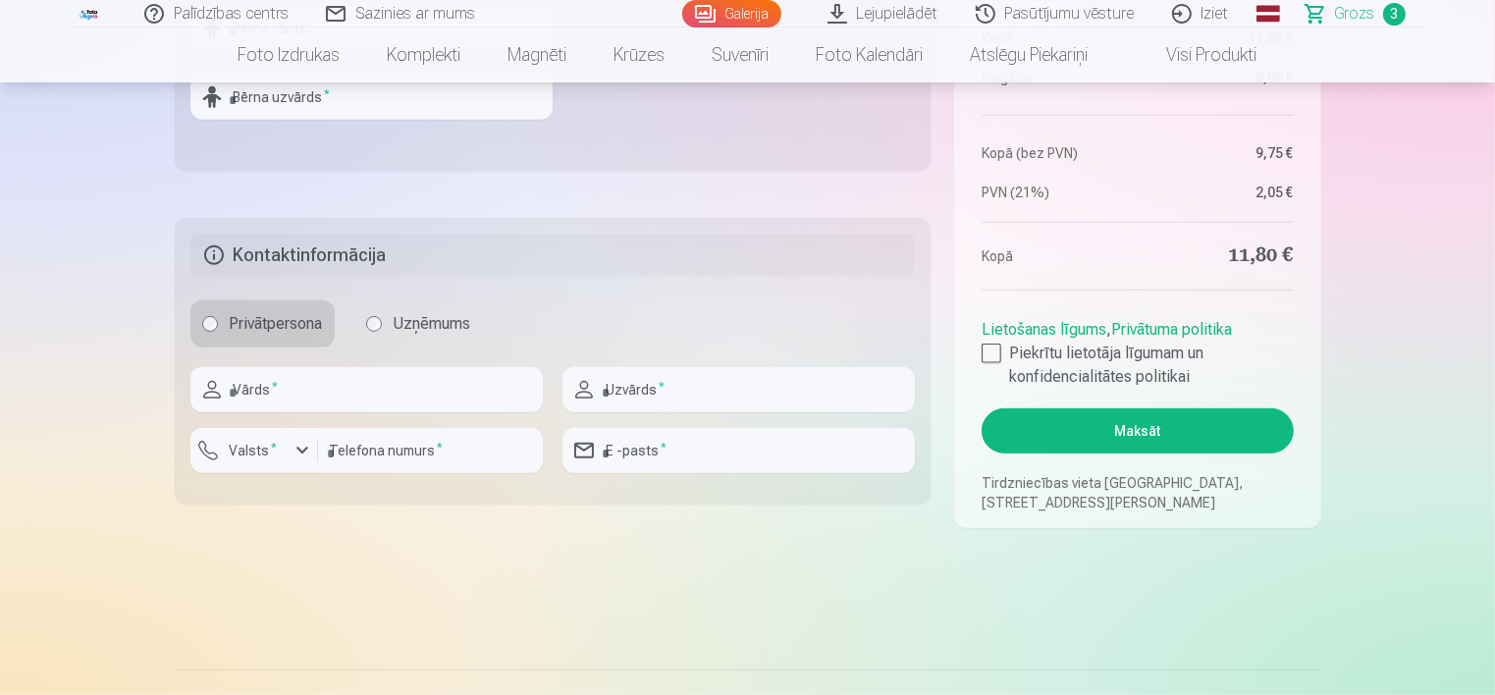
scroll to position [938, 0]
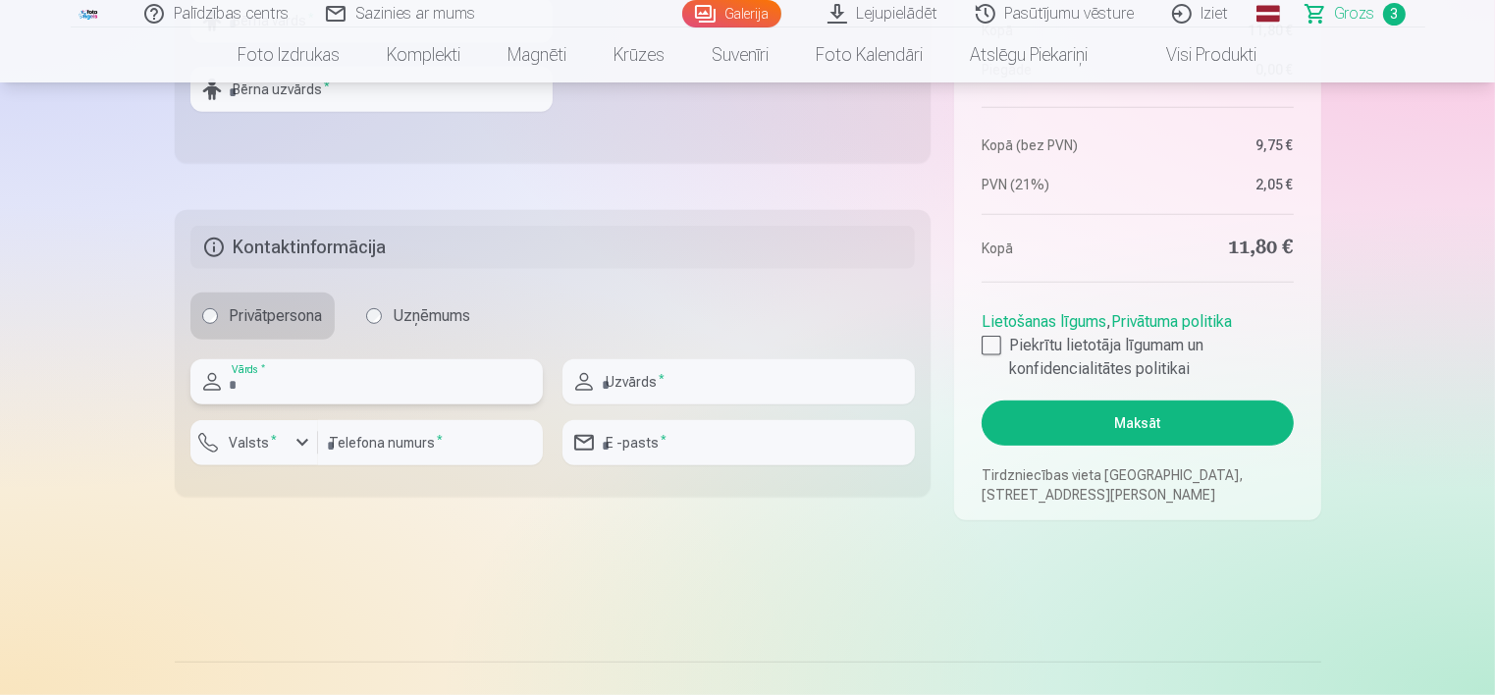
click at [420, 396] on input "text" at bounding box center [366, 381] width 352 height 45
type input "*****"
type input "******"
type input "********"
type input "**********"
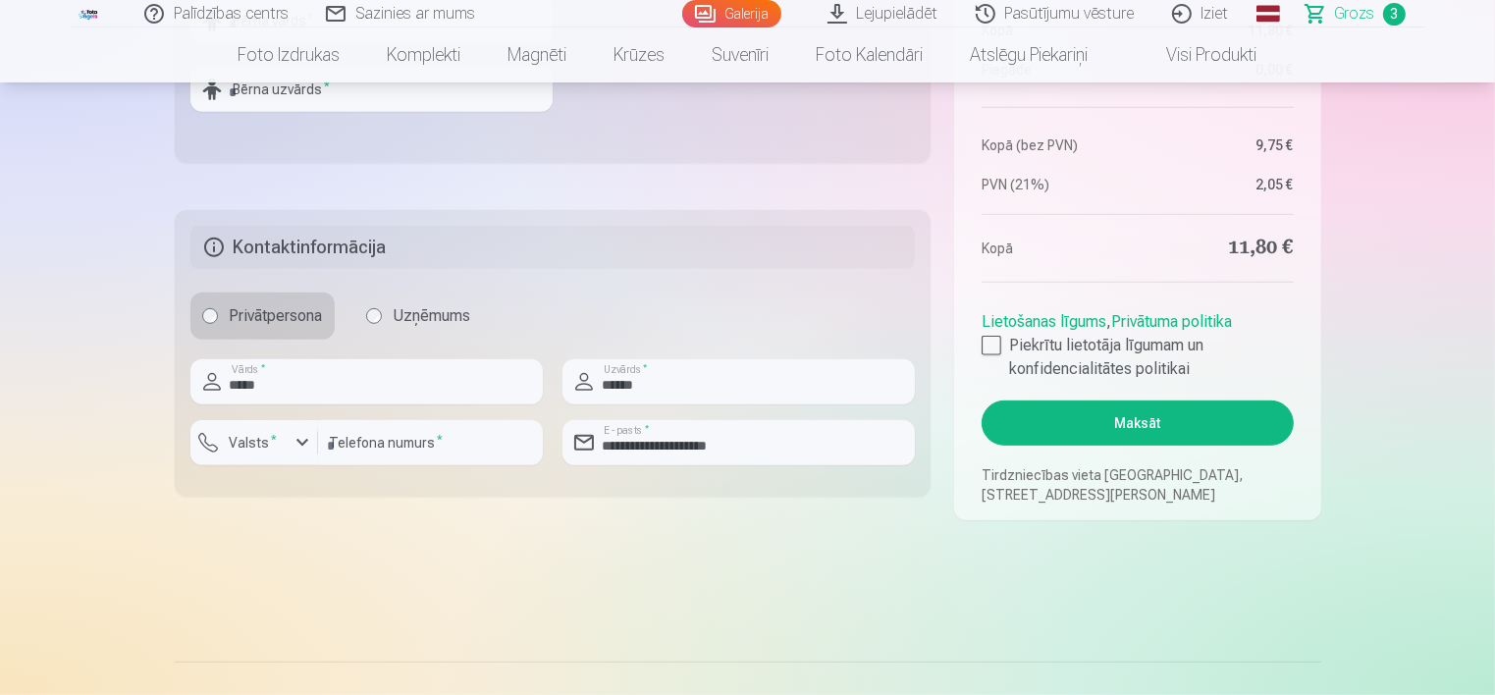
click at [998, 352] on div at bounding box center [991, 346] width 20 height 20
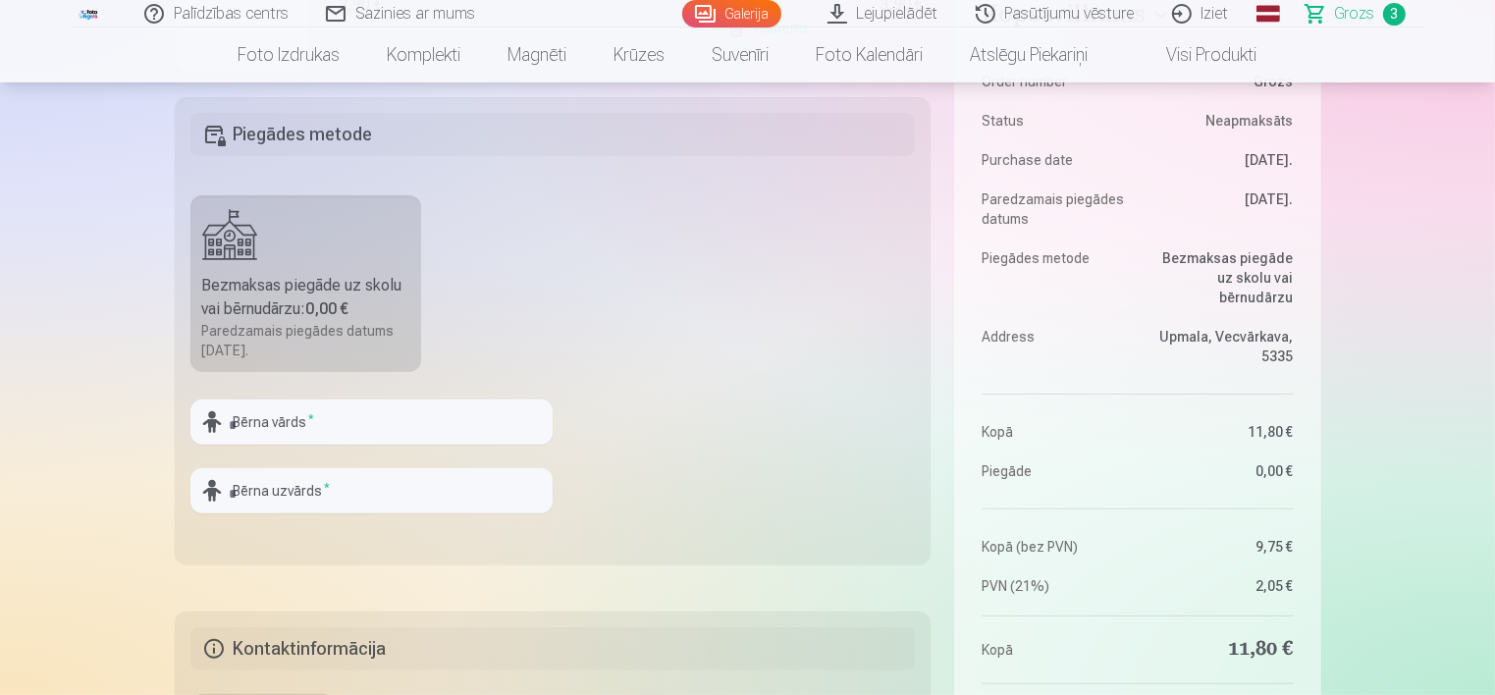
scroll to position [526, 0]
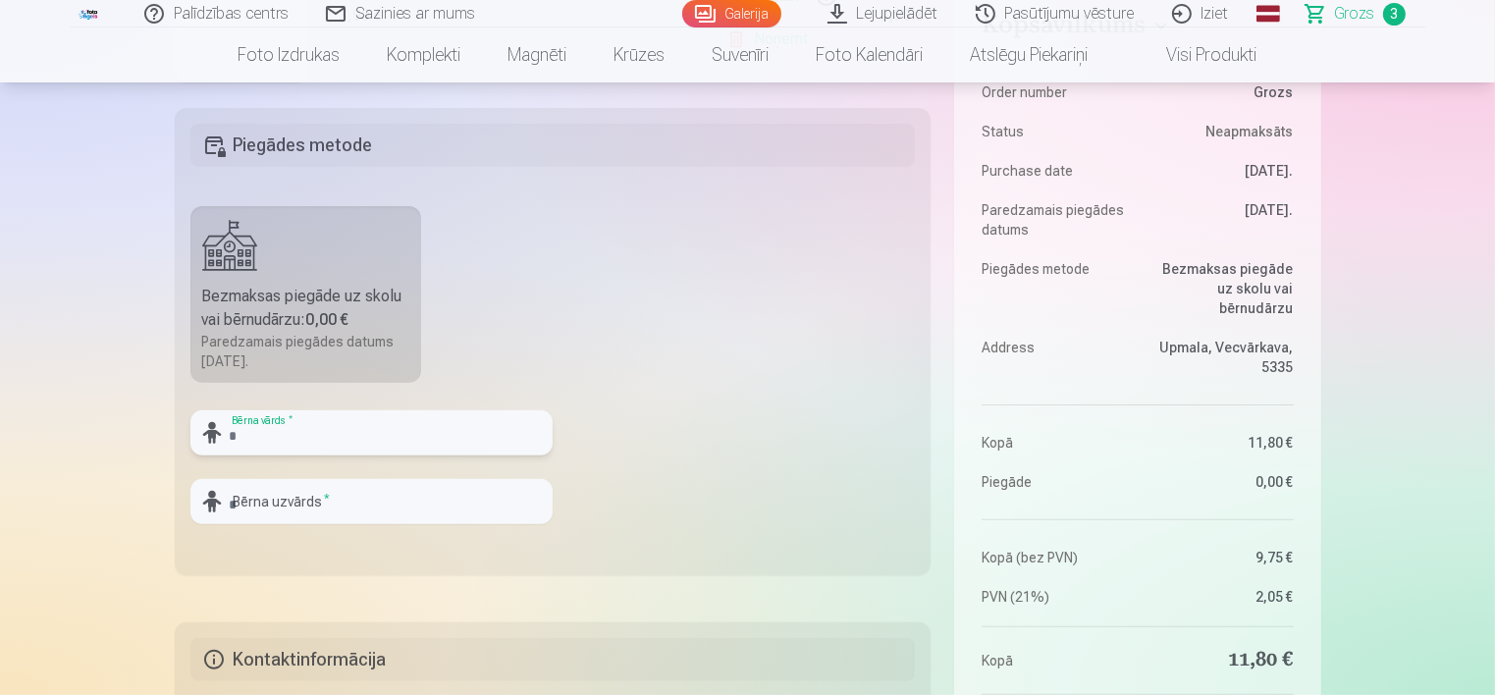
click at [272, 433] on input "text" at bounding box center [371, 432] width 362 height 45
type input "******"
click at [267, 517] on input "text" at bounding box center [371, 501] width 362 height 45
type input "**********"
click at [829, 505] on fieldset "**********" at bounding box center [553, 341] width 757 height 467
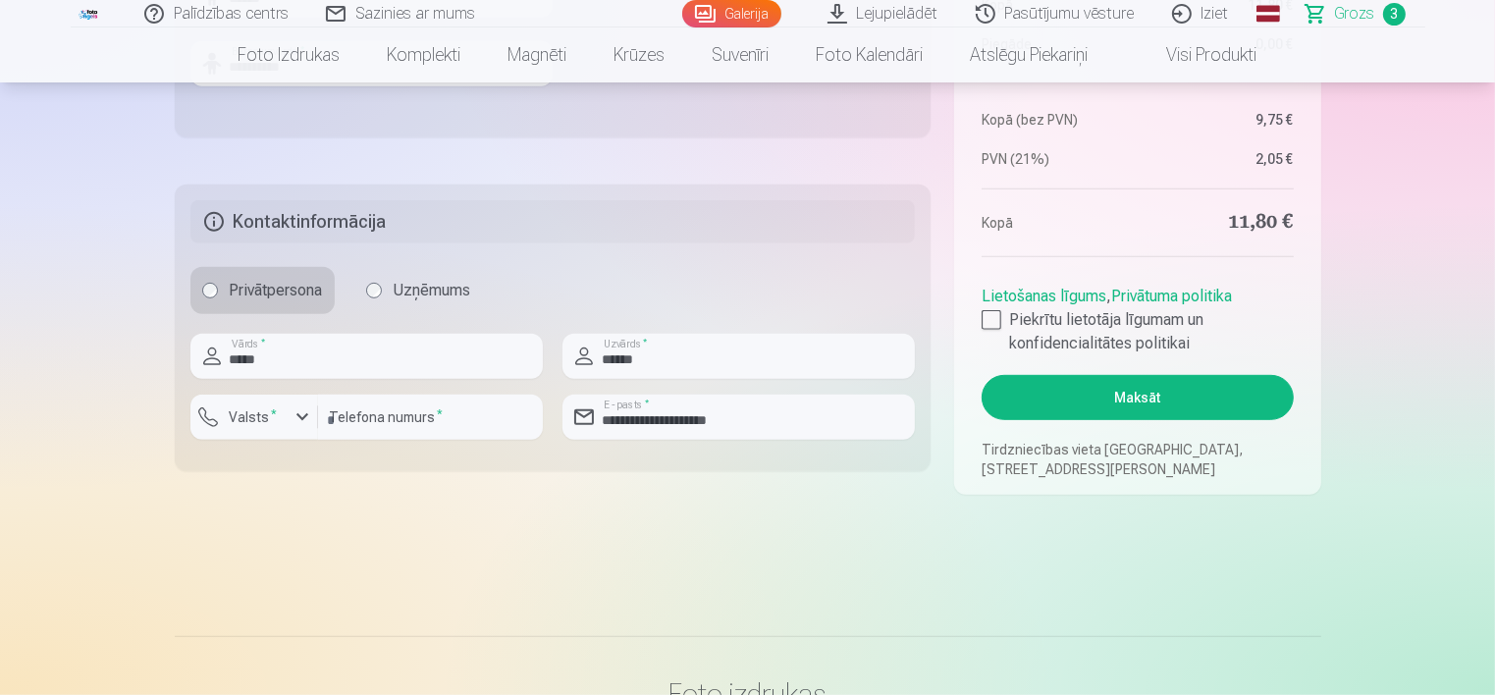
scroll to position [965, 0]
click at [1045, 388] on button "Maksāt" at bounding box center [1136, 396] width 311 height 45
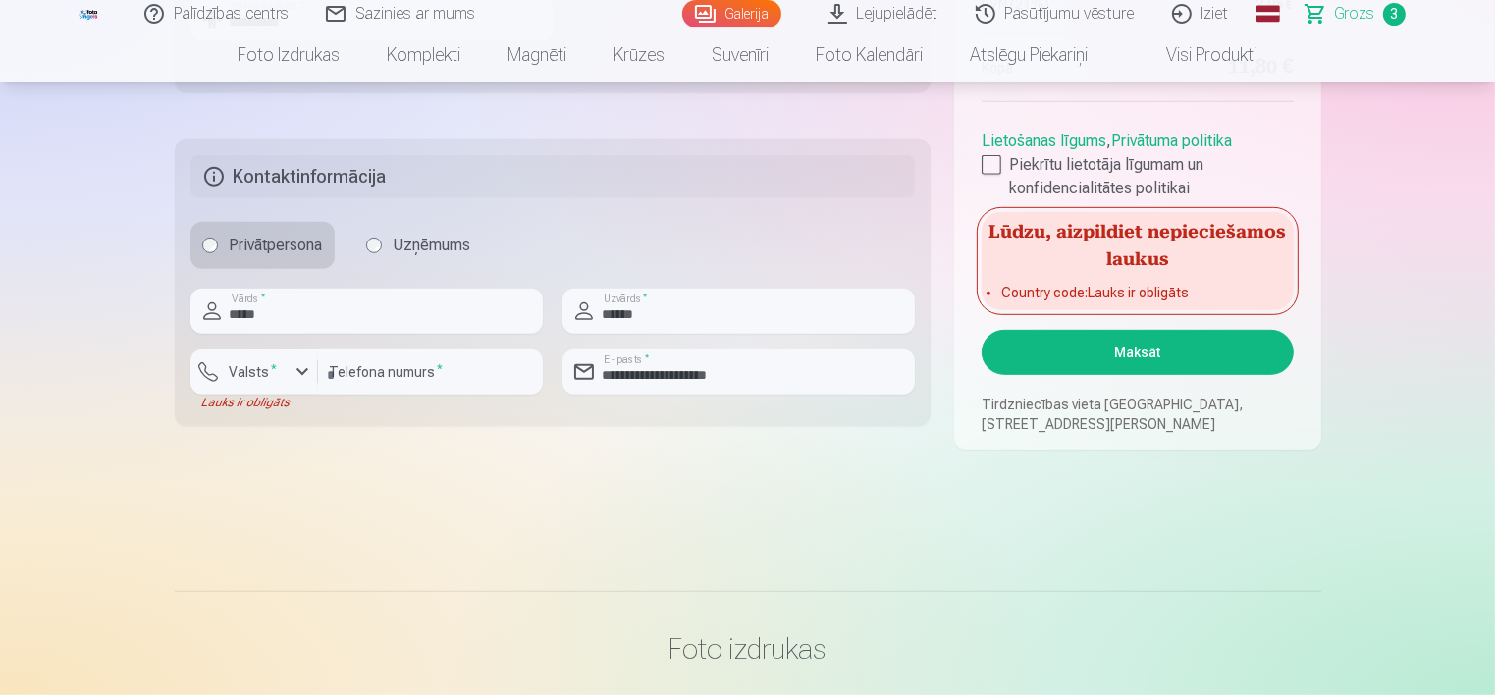
scroll to position [1007, 0]
click at [268, 384] on div "button" at bounding box center [259, 377] width 59 height 20
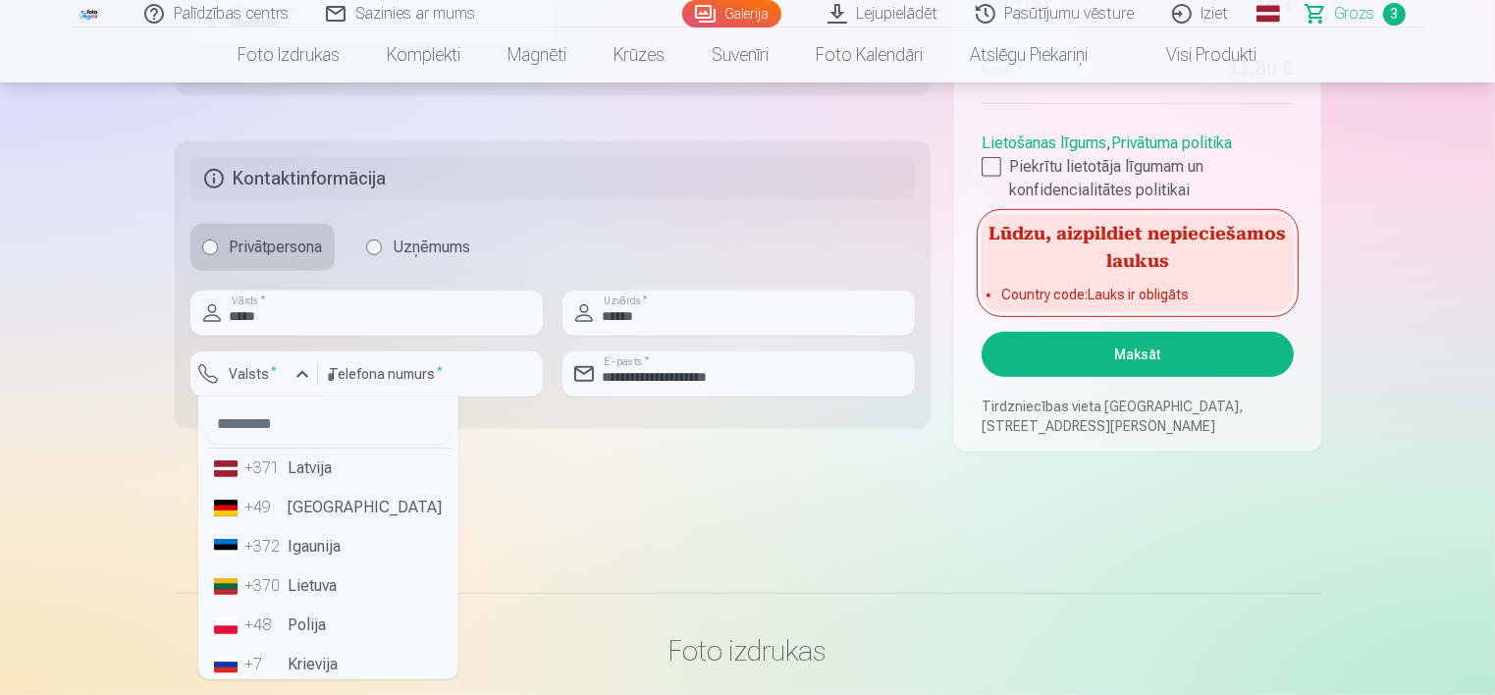
click at [306, 461] on li "+371 Latvija" at bounding box center [328, 467] width 244 height 39
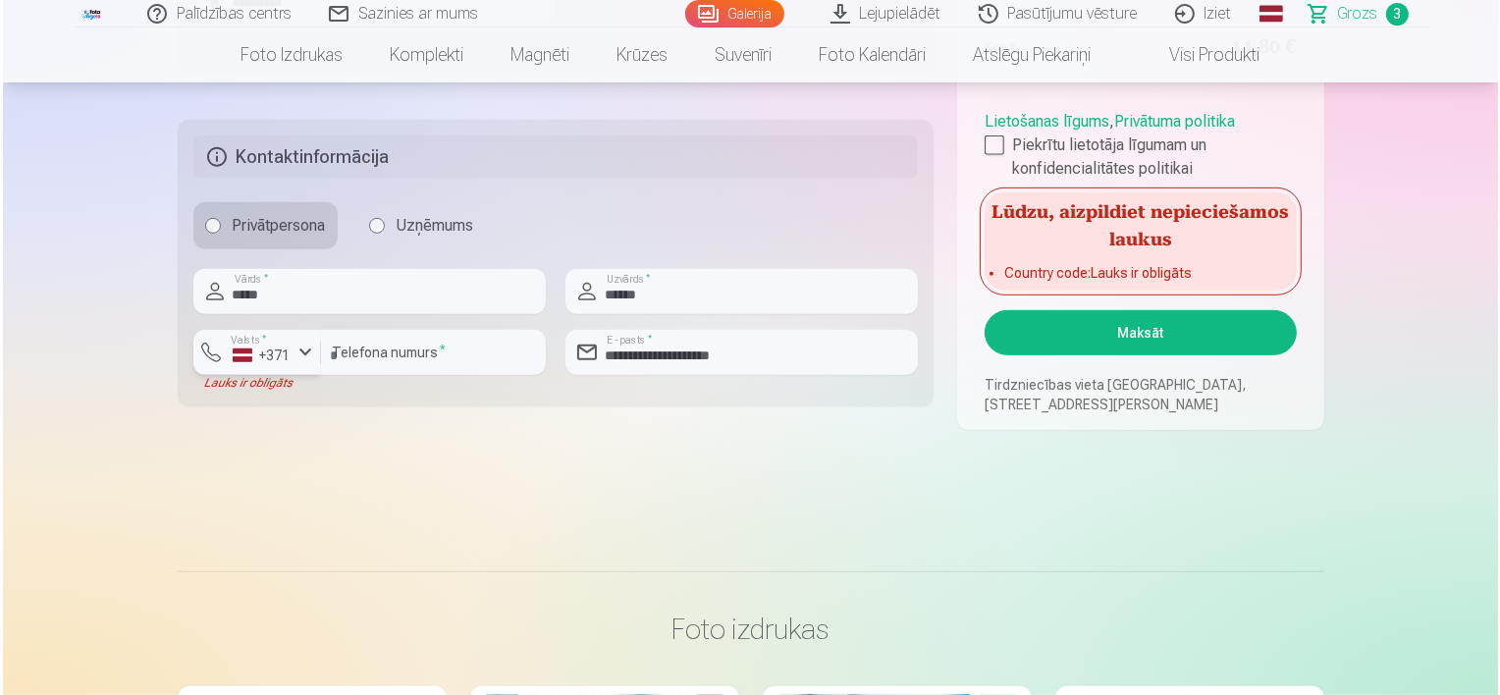
scroll to position [1099, 0]
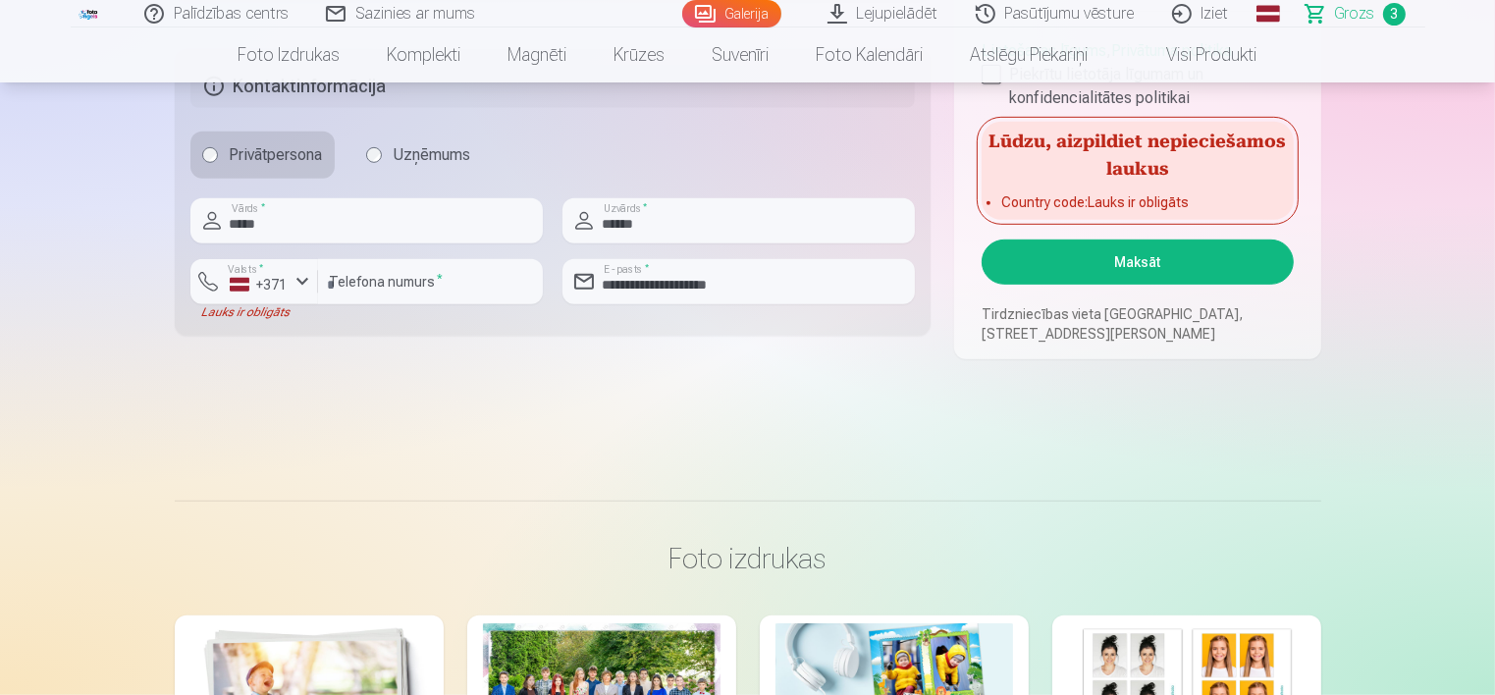
click at [1055, 257] on button "Maksāt" at bounding box center [1136, 261] width 311 height 45
